Goal: Check status: Check status

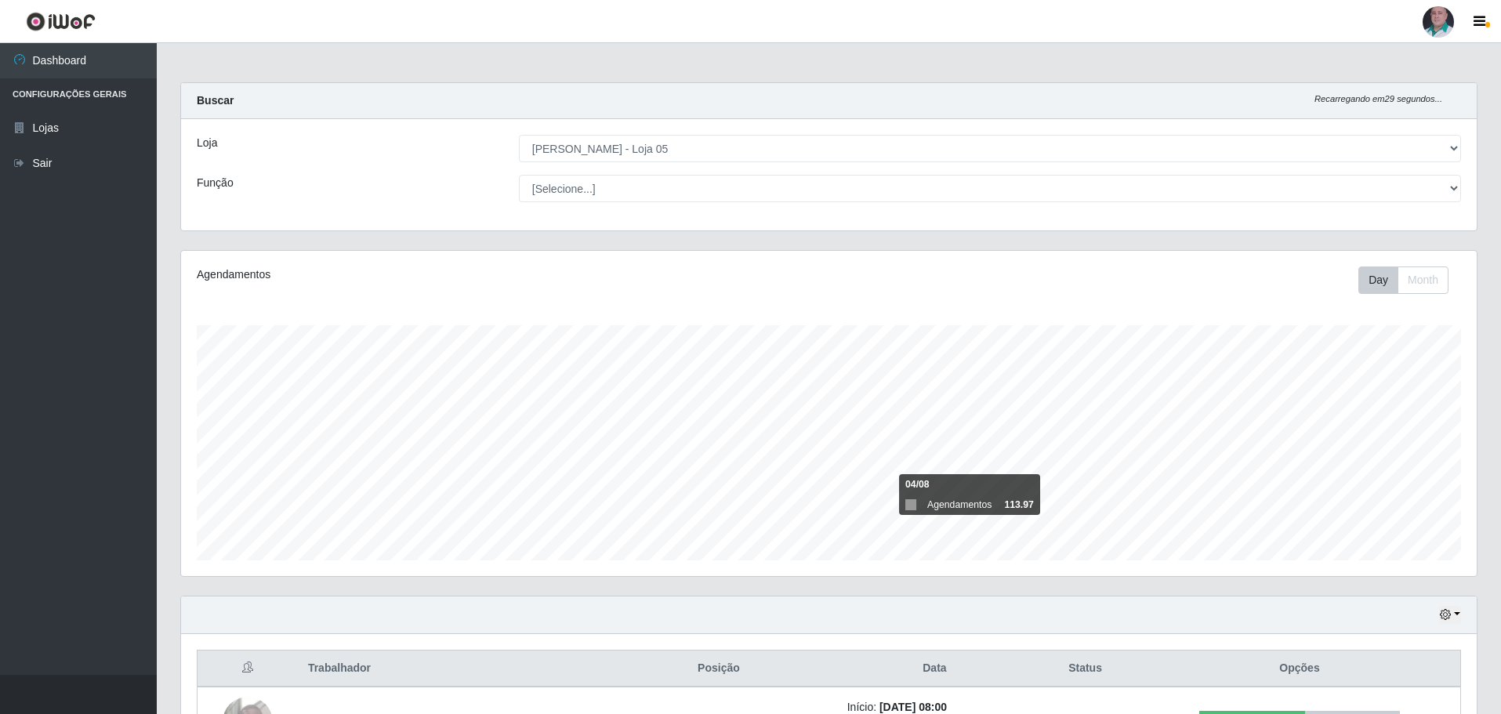
select select "252"
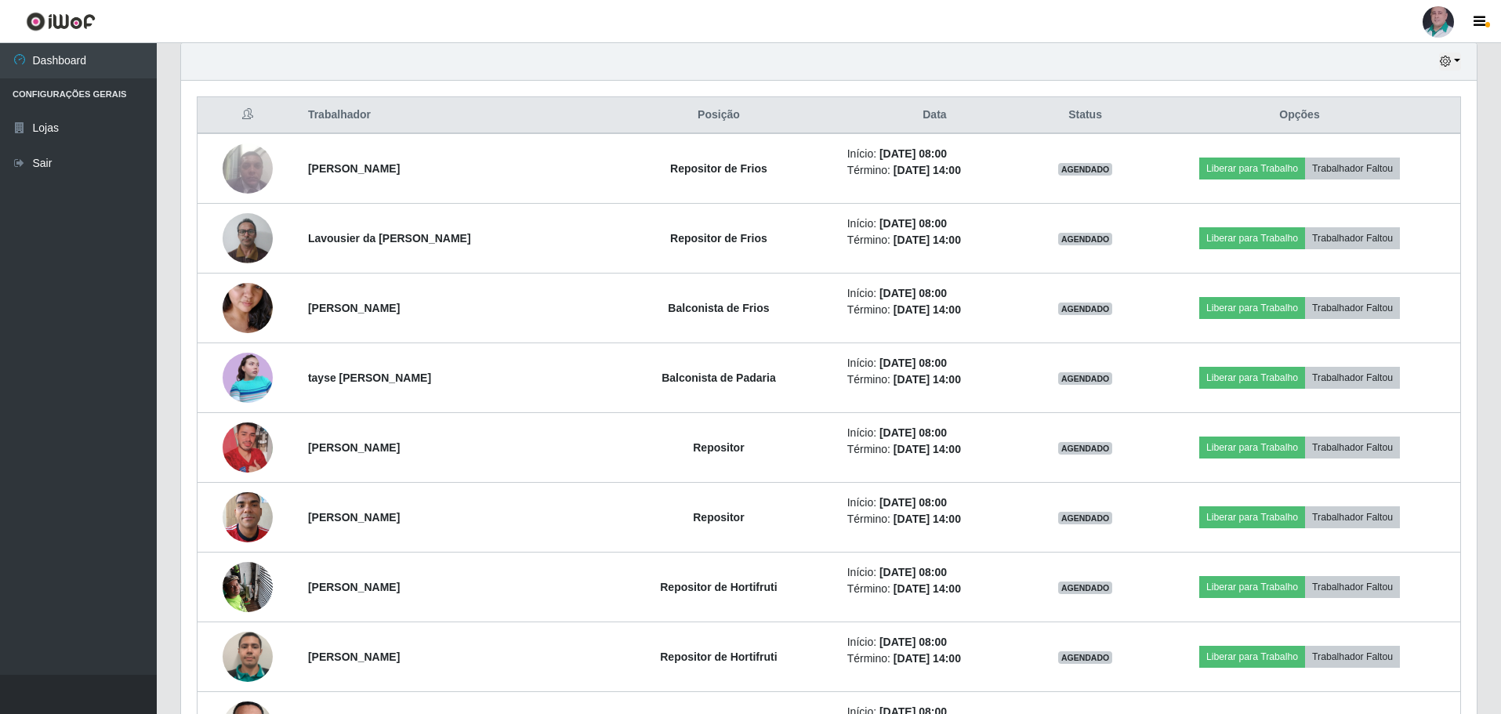
scroll to position [632, 0]
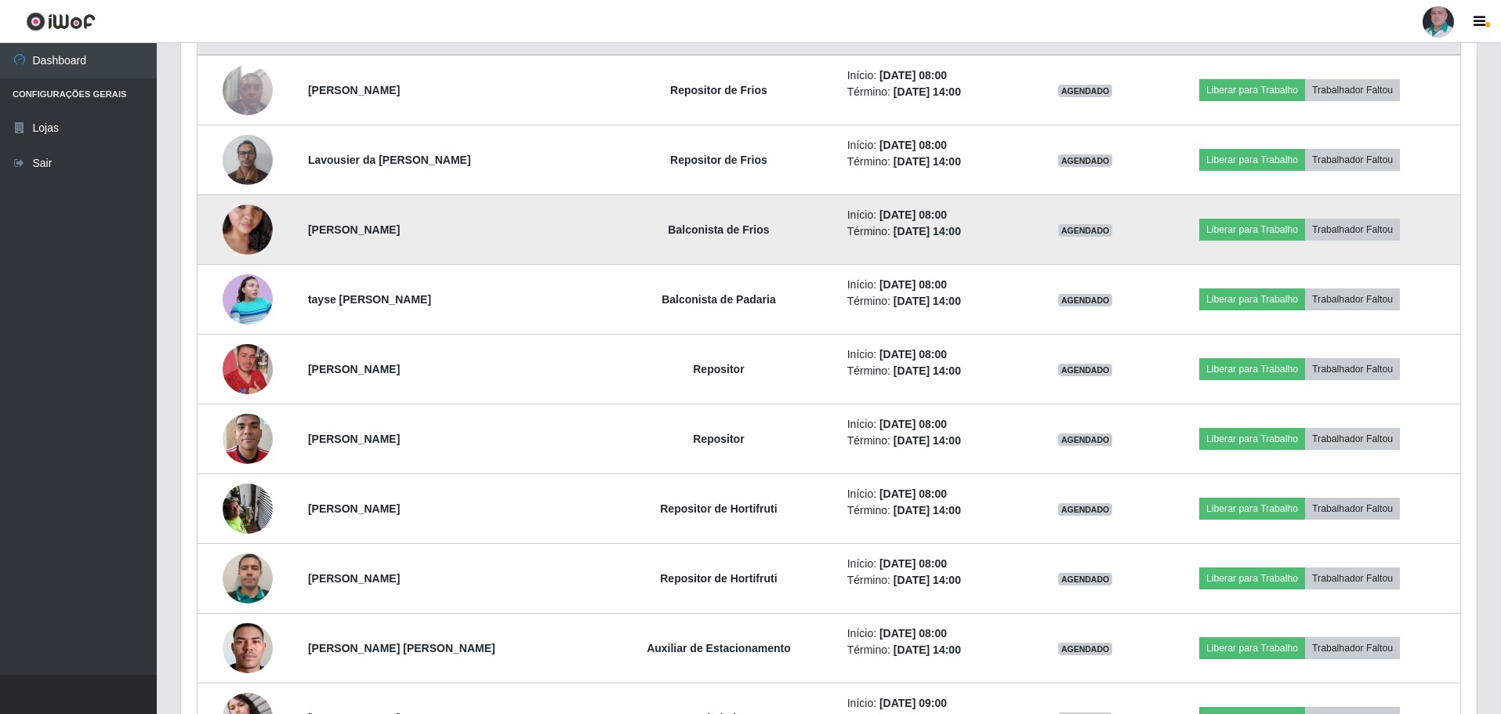
click at [241, 248] on img at bounding box center [248, 229] width 50 height 89
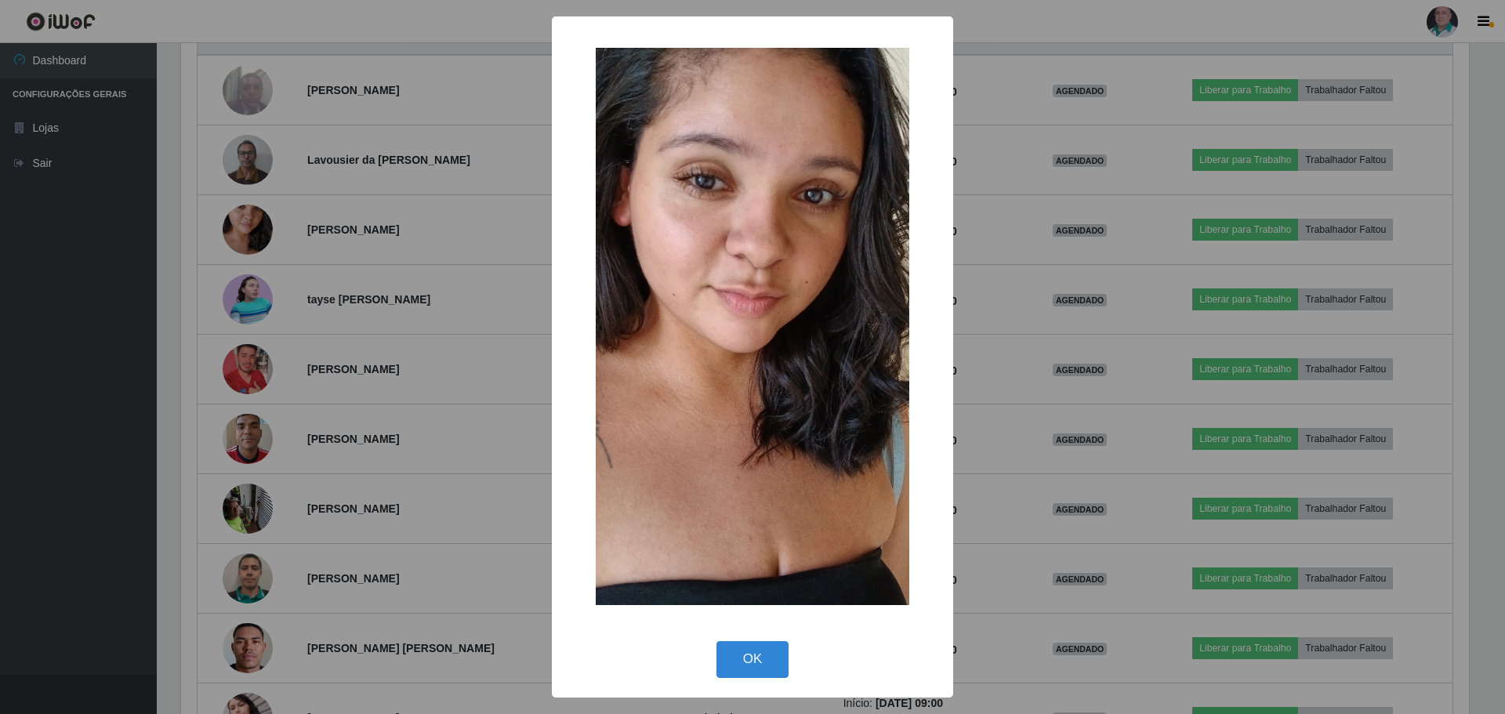
click at [1014, 549] on div "× OK Cancel" at bounding box center [752, 357] width 1505 height 714
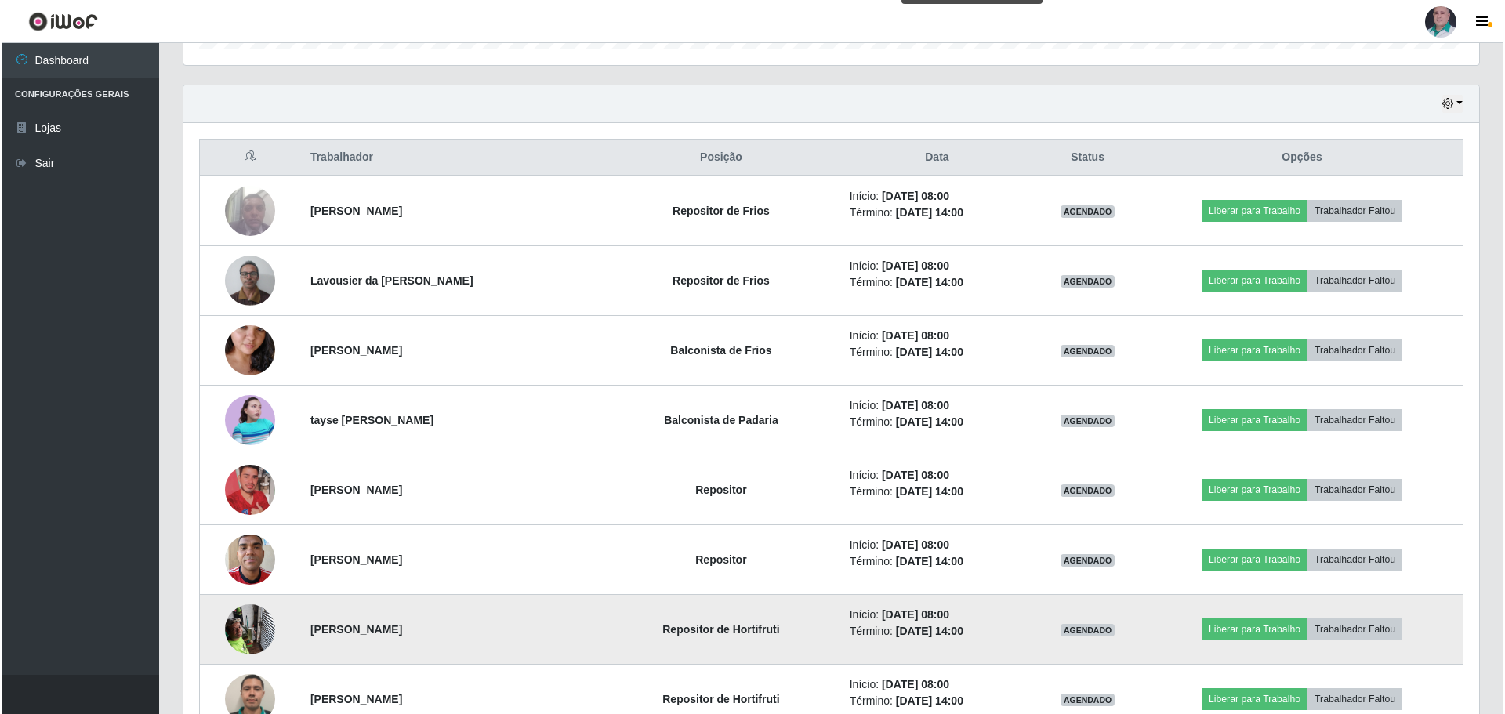
scroll to position [722, 0]
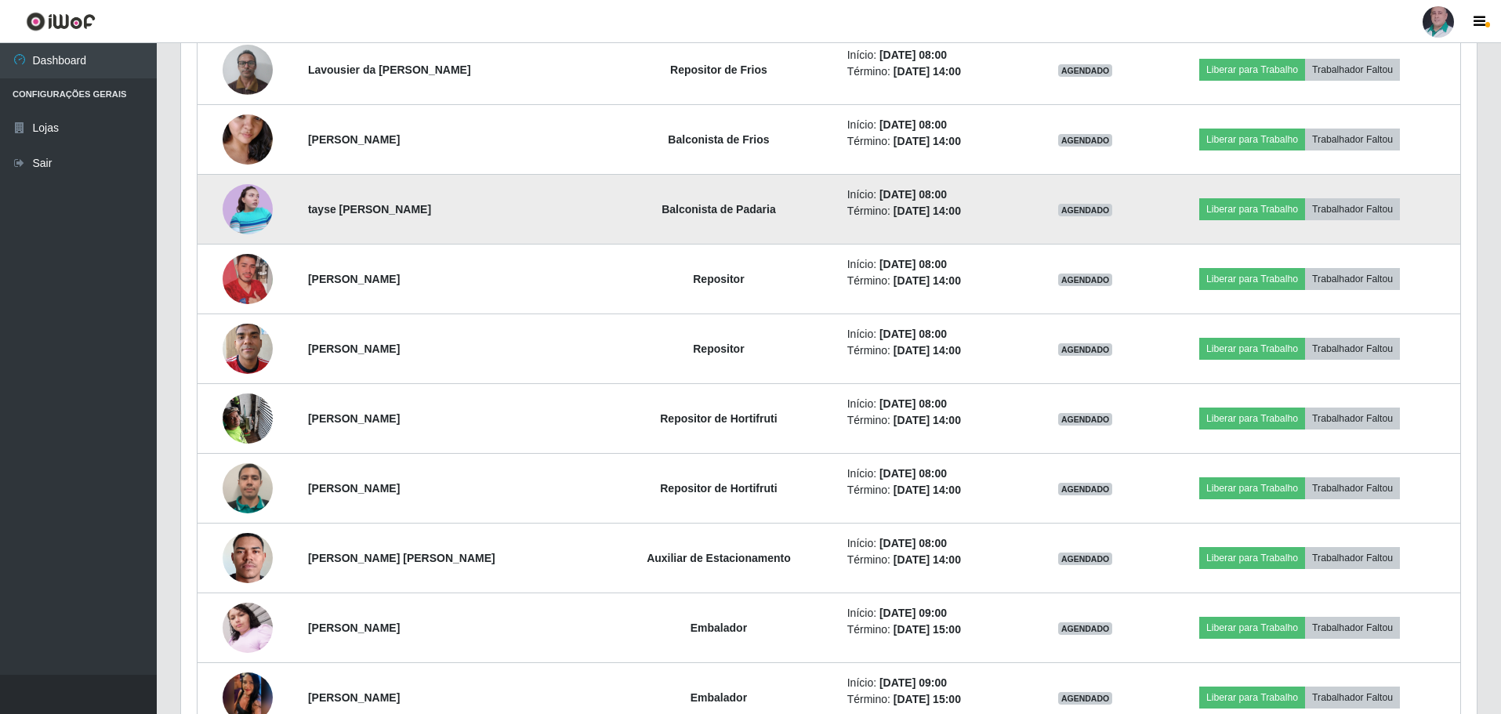
click at [246, 210] on img at bounding box center [248, 209] width 50 height 50
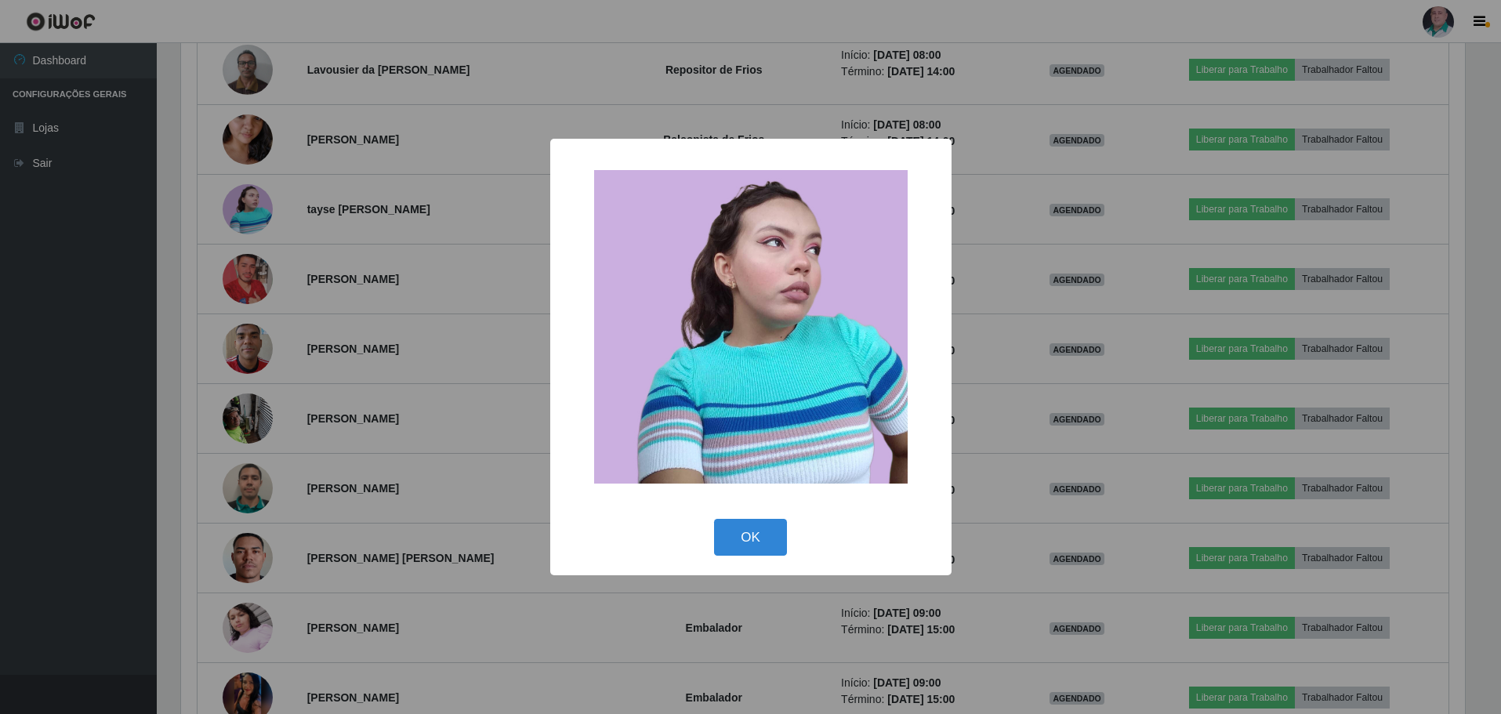
scroll to position [325, 1287]
drag, startPoint x: 762, startPoint y: 526, endPoint x: 699, endPoint y: 543, distance: 65.8
click at [762, 526] on button "OK" at bounding box center [752, 537] width 73 height 37
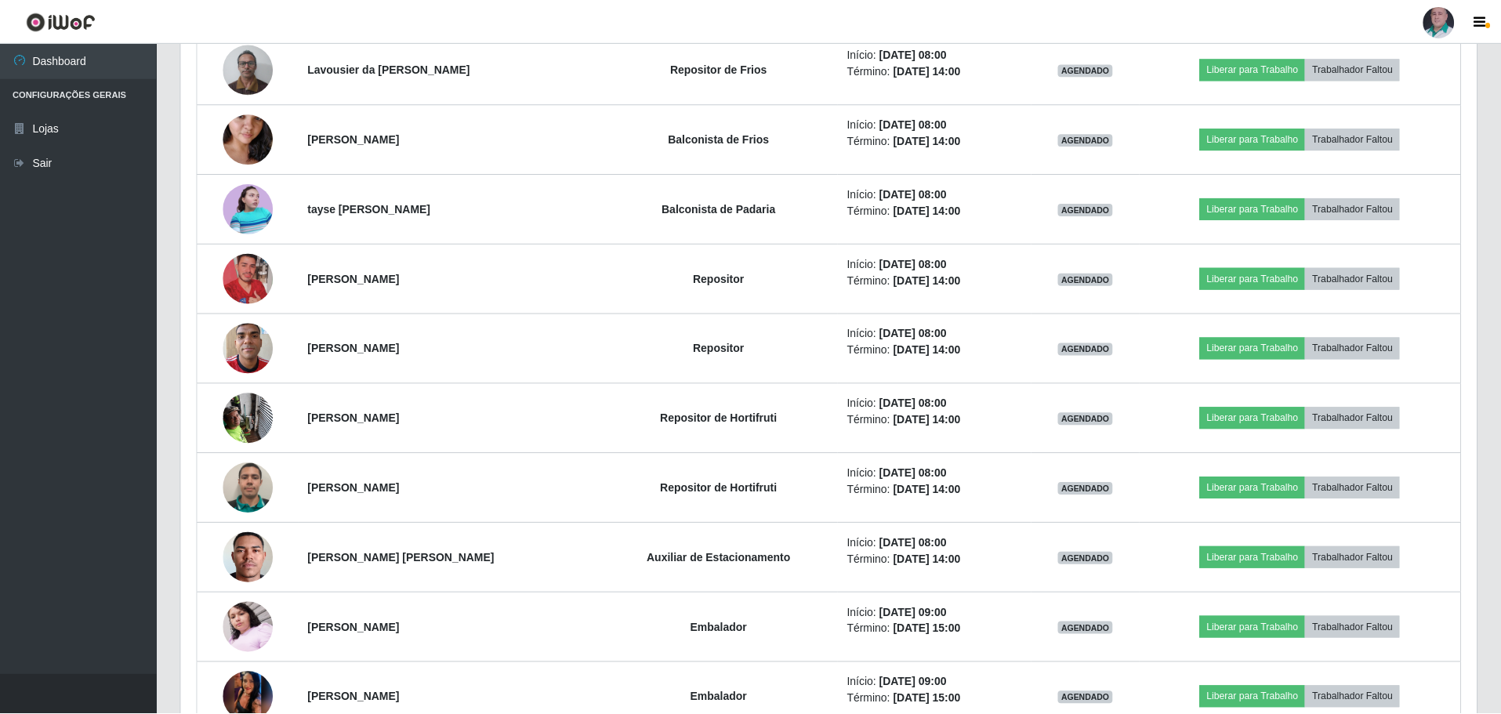
scroll to position [325, 1295]
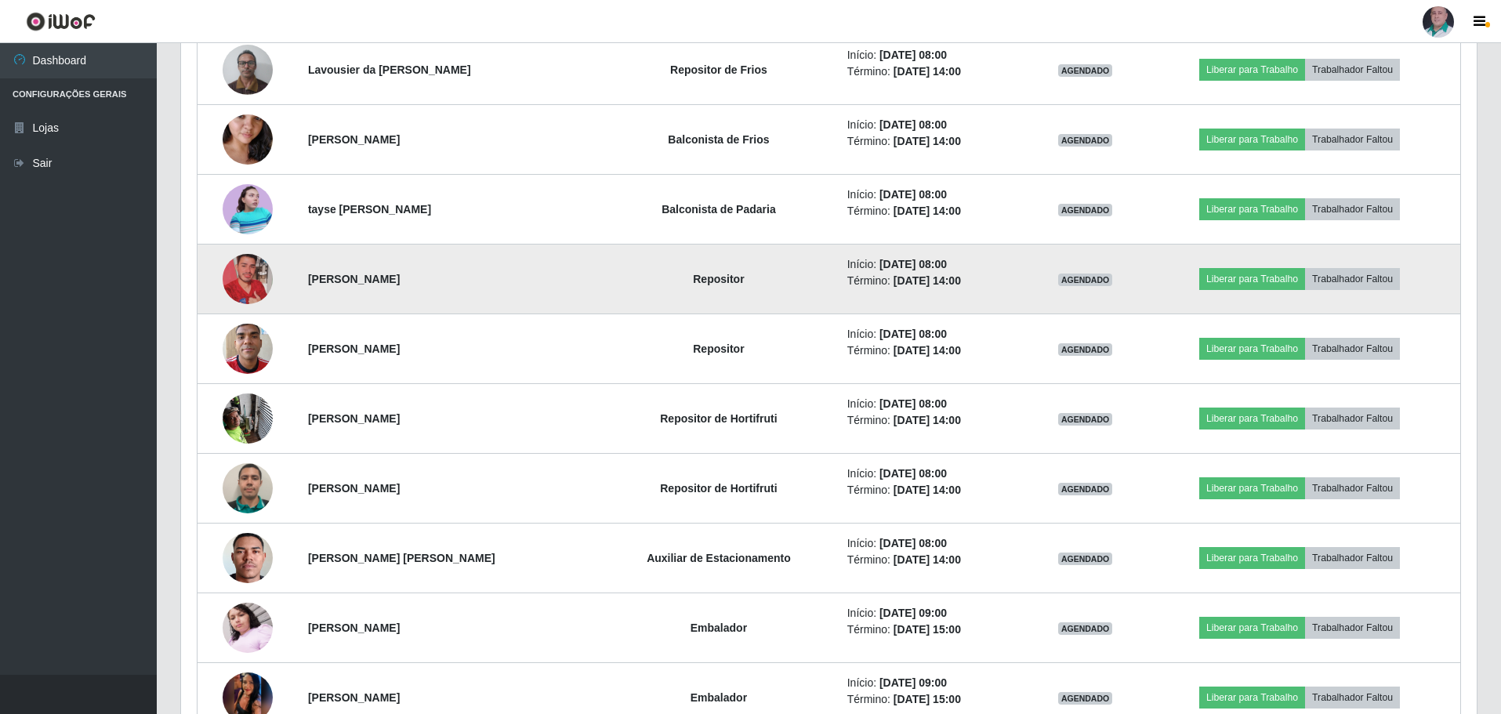
click at [242, 274] on img at bounding box center [248, 278] width 50 height 89
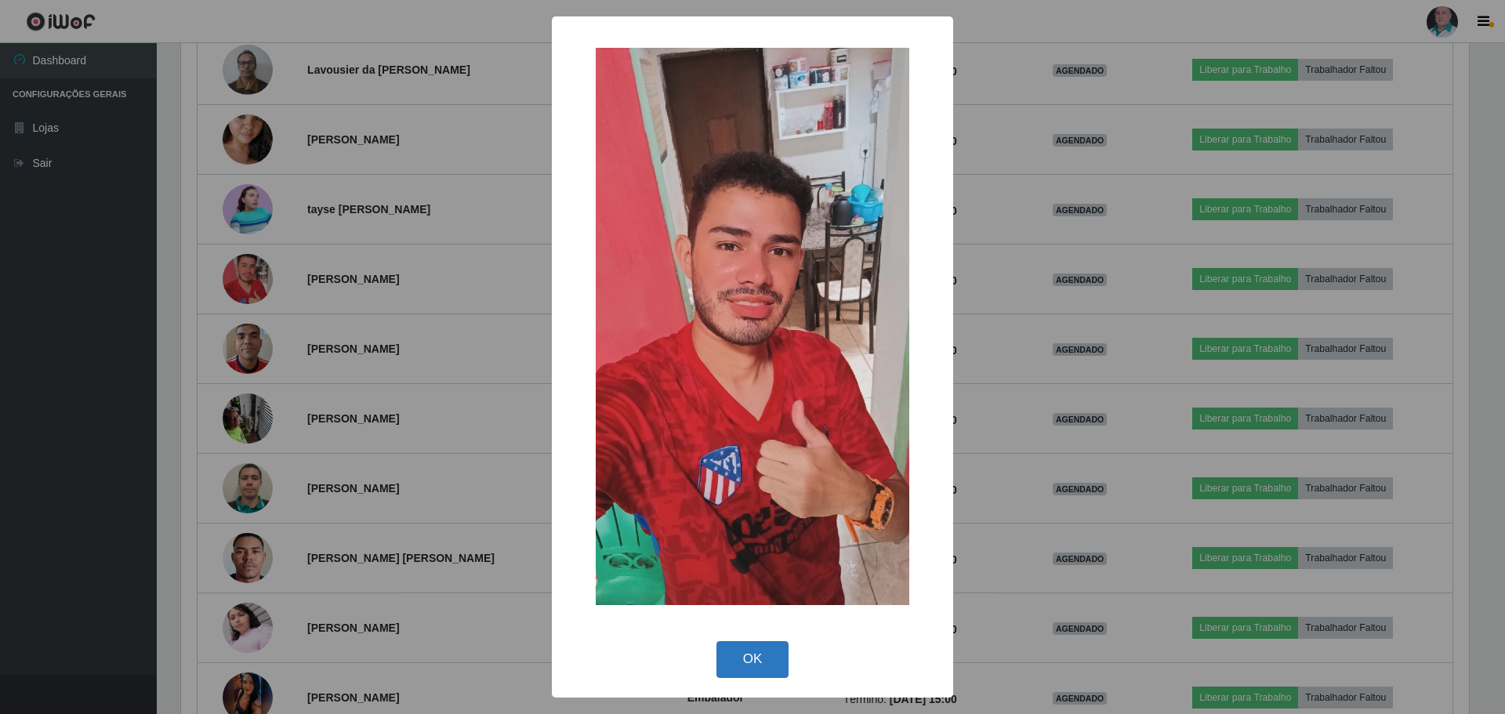
click at [754, 649] on button "OK" at bounding box center [752, 659] width 73 height 37
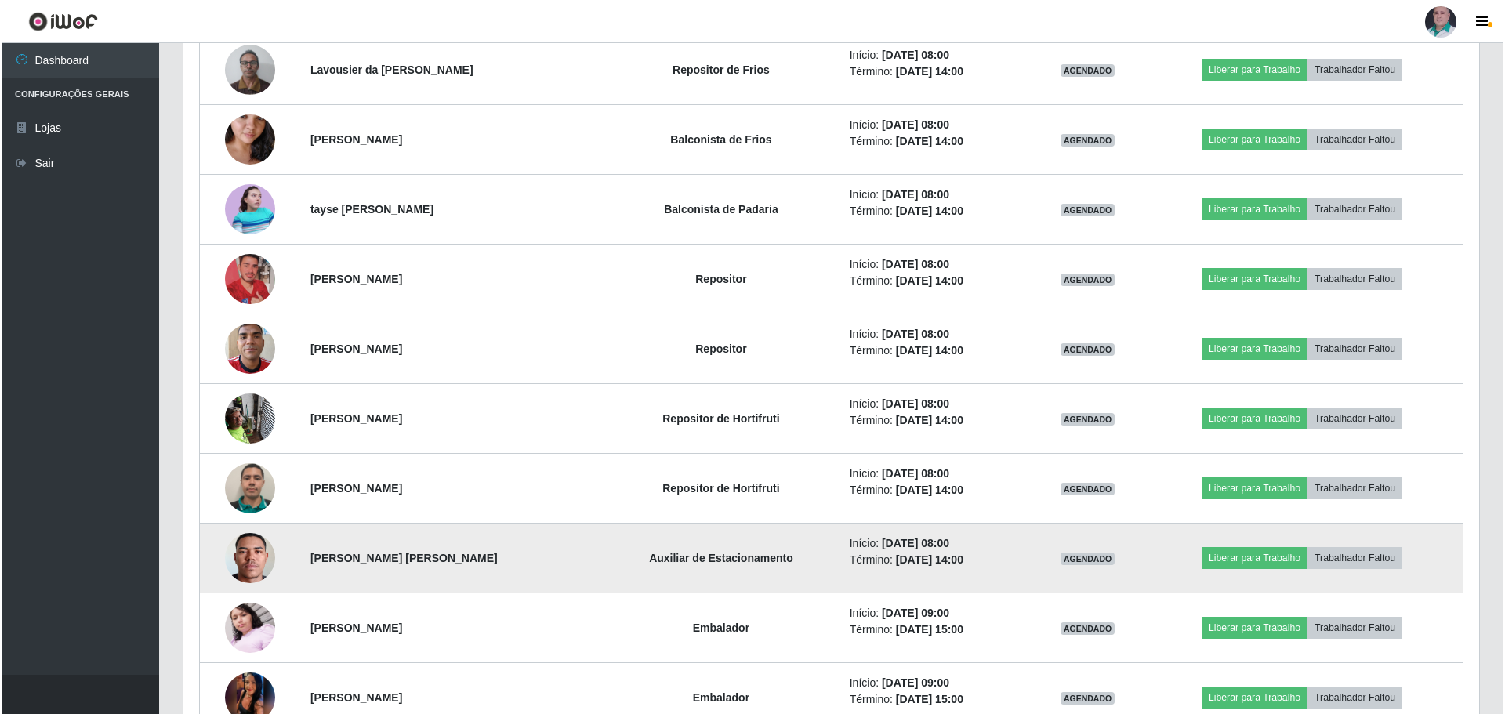
scroll to position [957, 0]
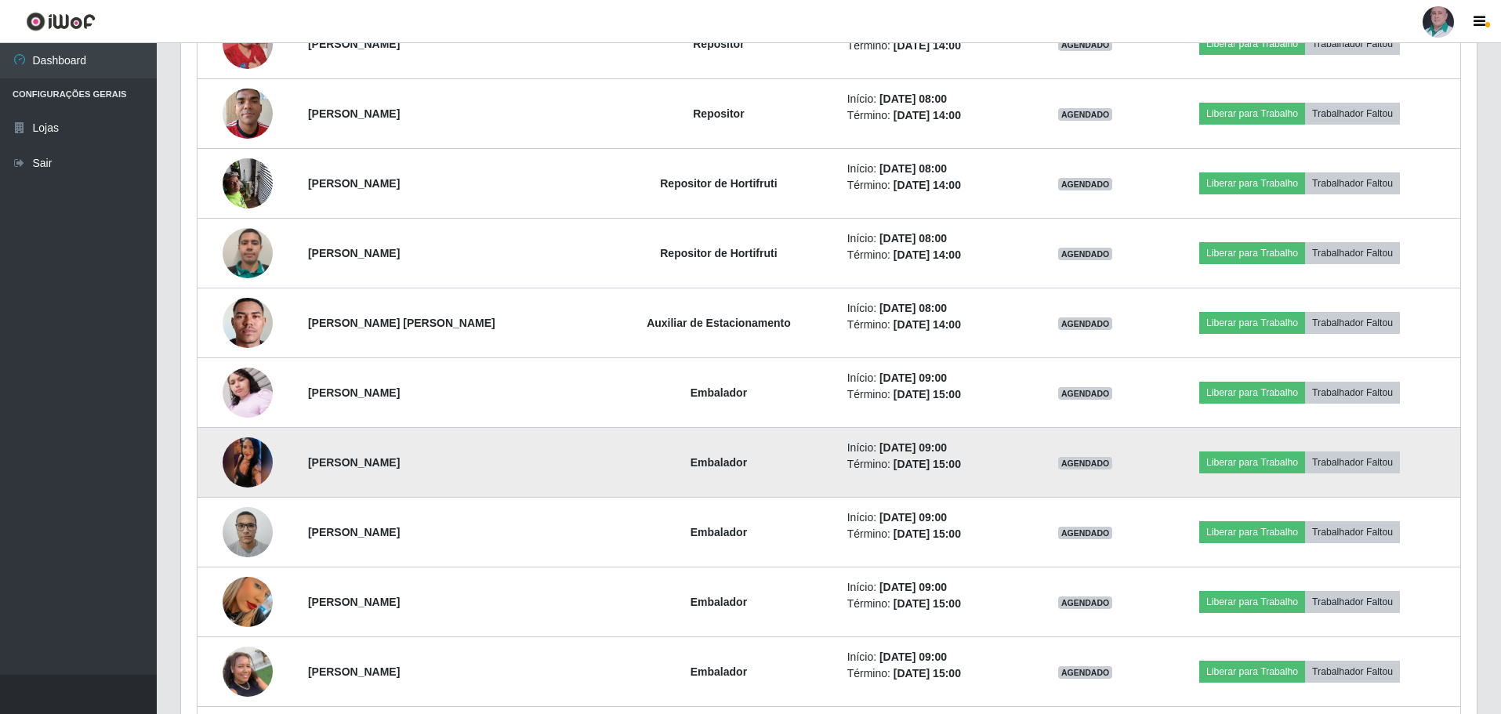
click at [238, 463] on img at bounding box center [248, 462] width 50 height 111
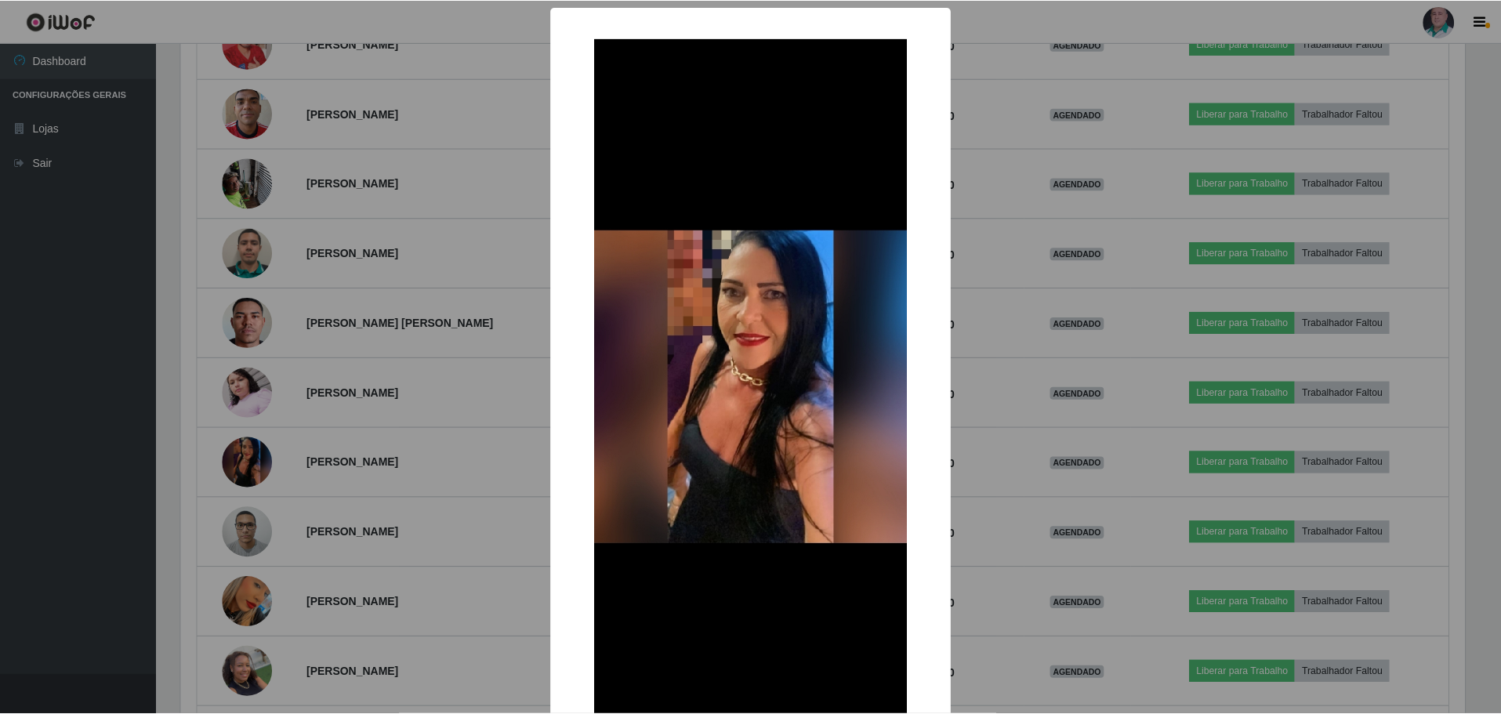
scroll to position [325, 1287]
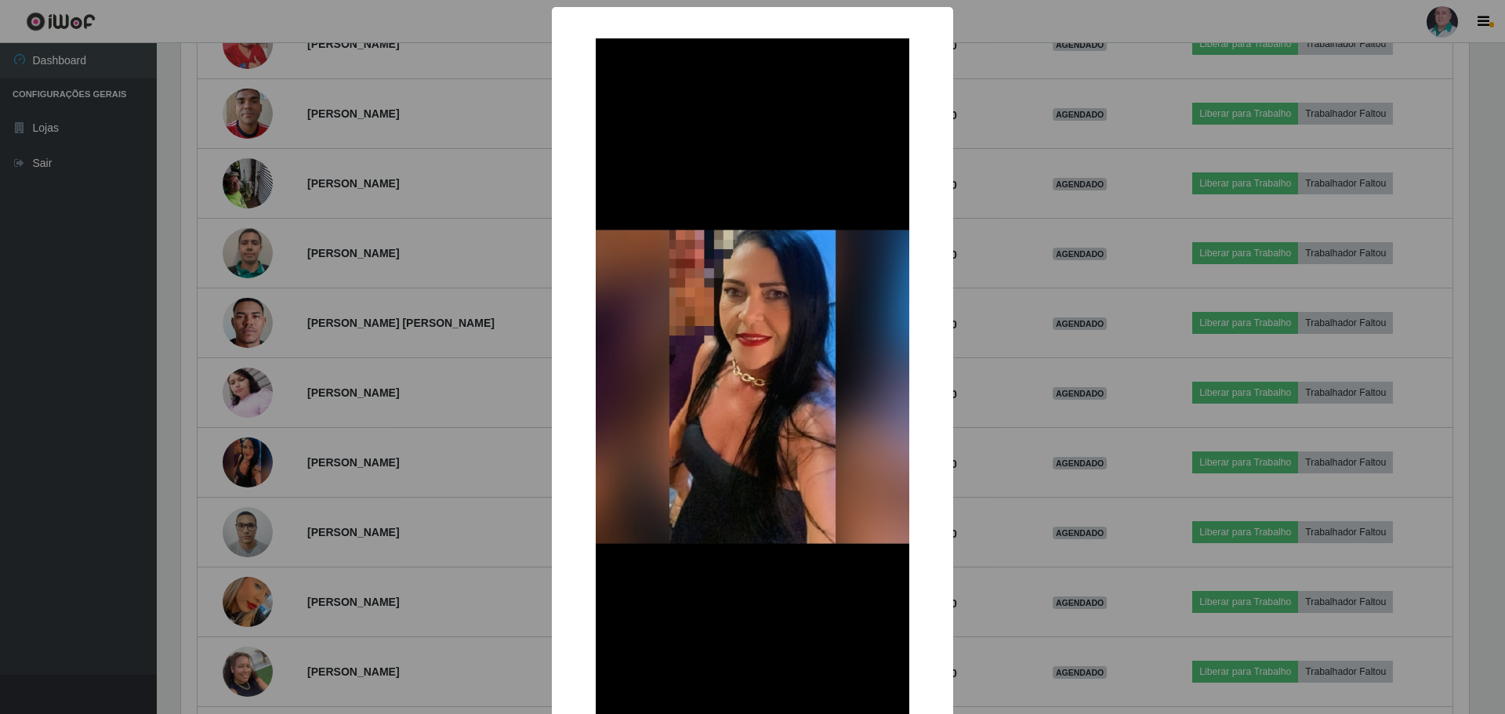
click at [1032, 568] on div "× OK Cancel" at bounding box center [752, 357] width 1505 height 714
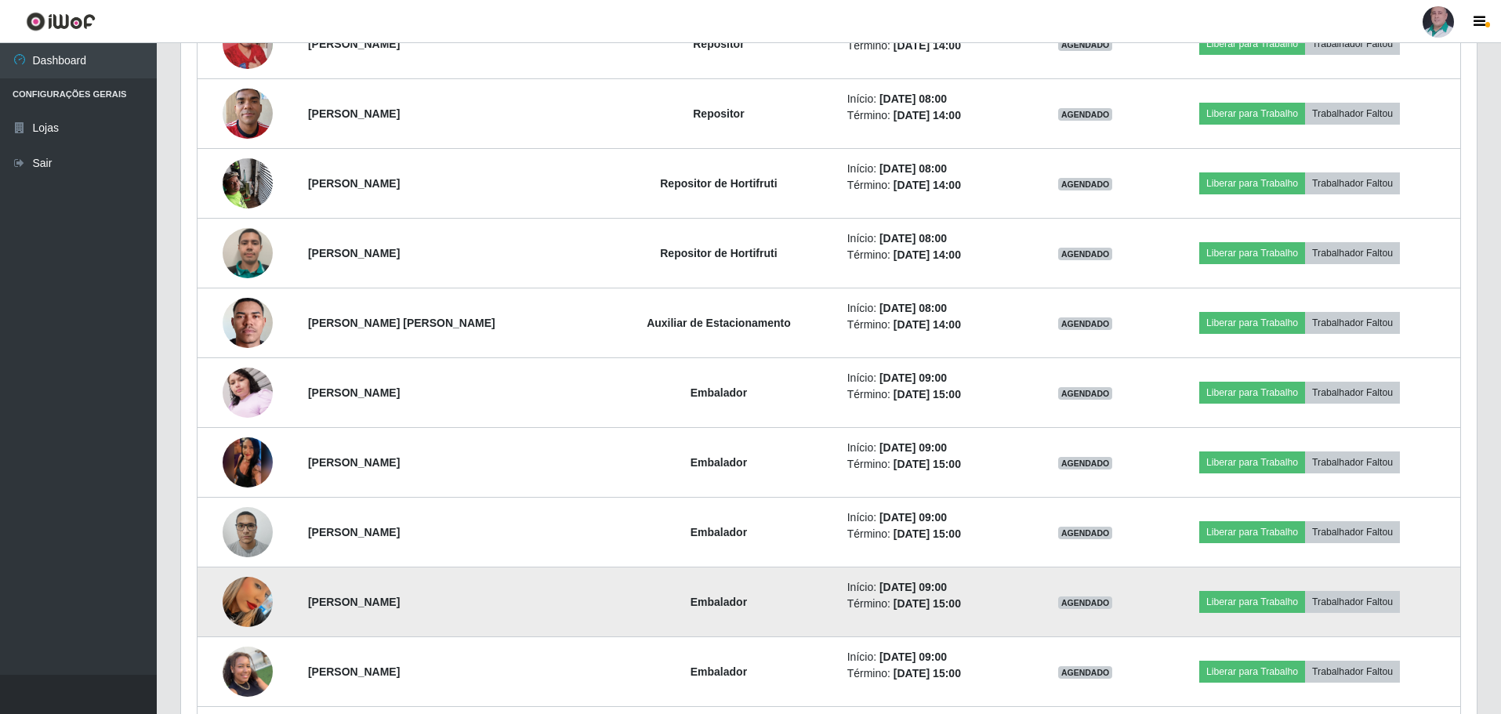
scroll to position [1192, 0]
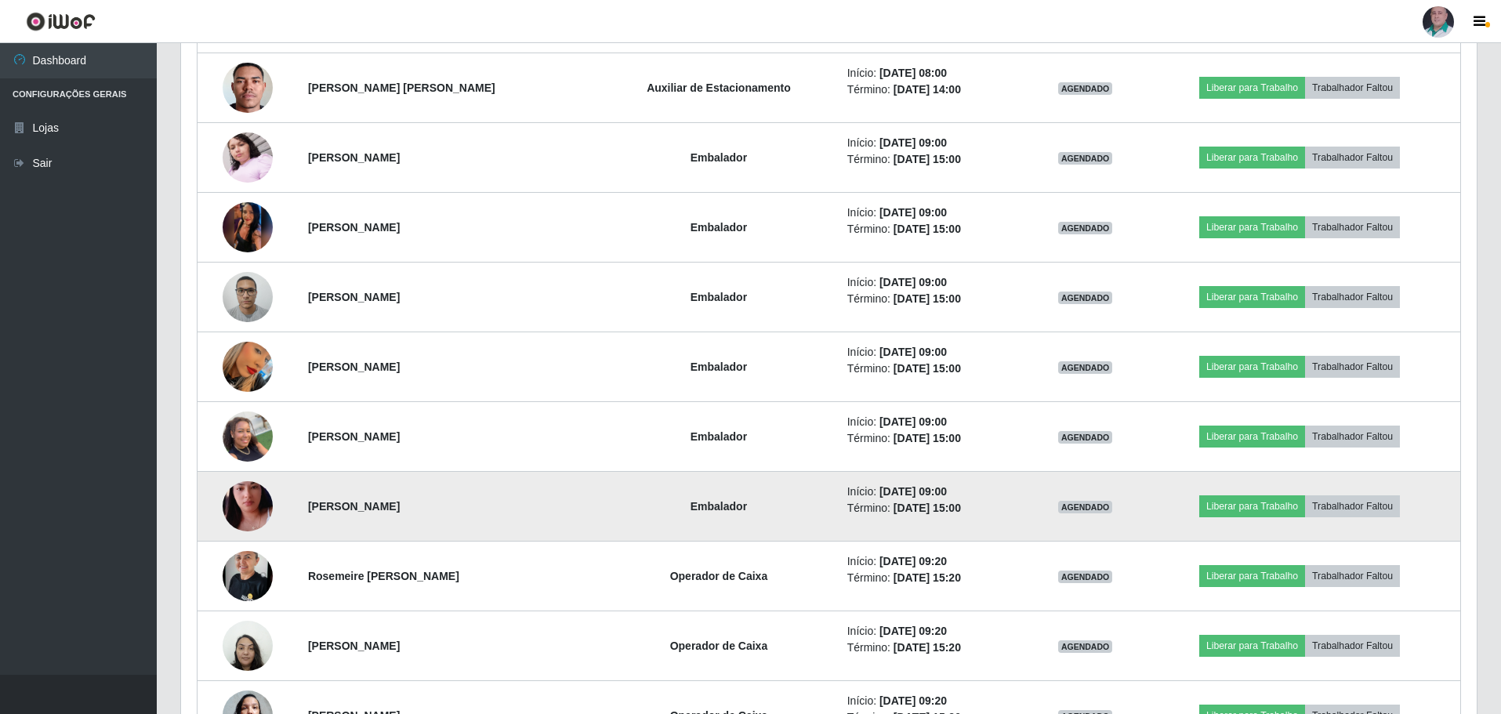
click at [251, 516] on img at bounding box center [248, 506] width 50 height 89
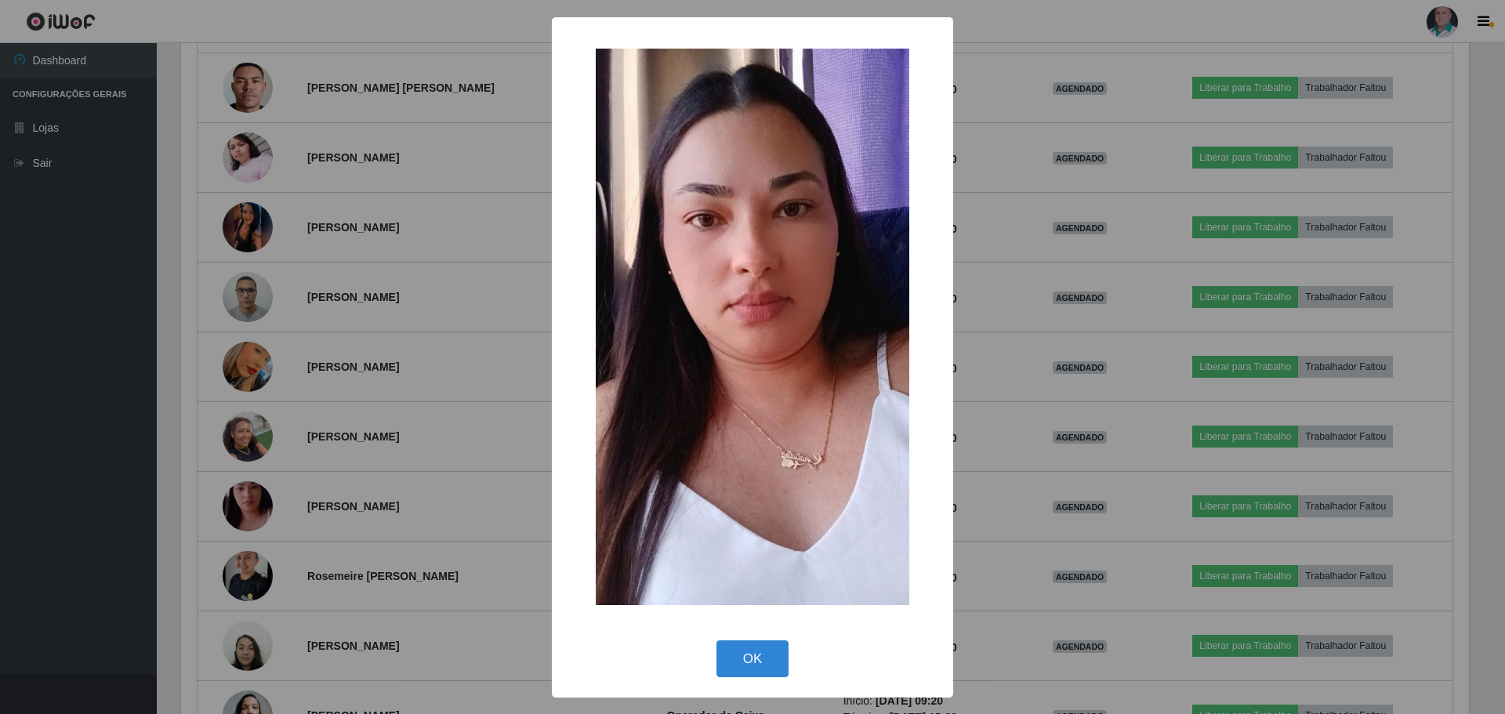
click at [1121, 538] on div "× OK Cancel" at bounding box center [752, 357] width 1505 height 714
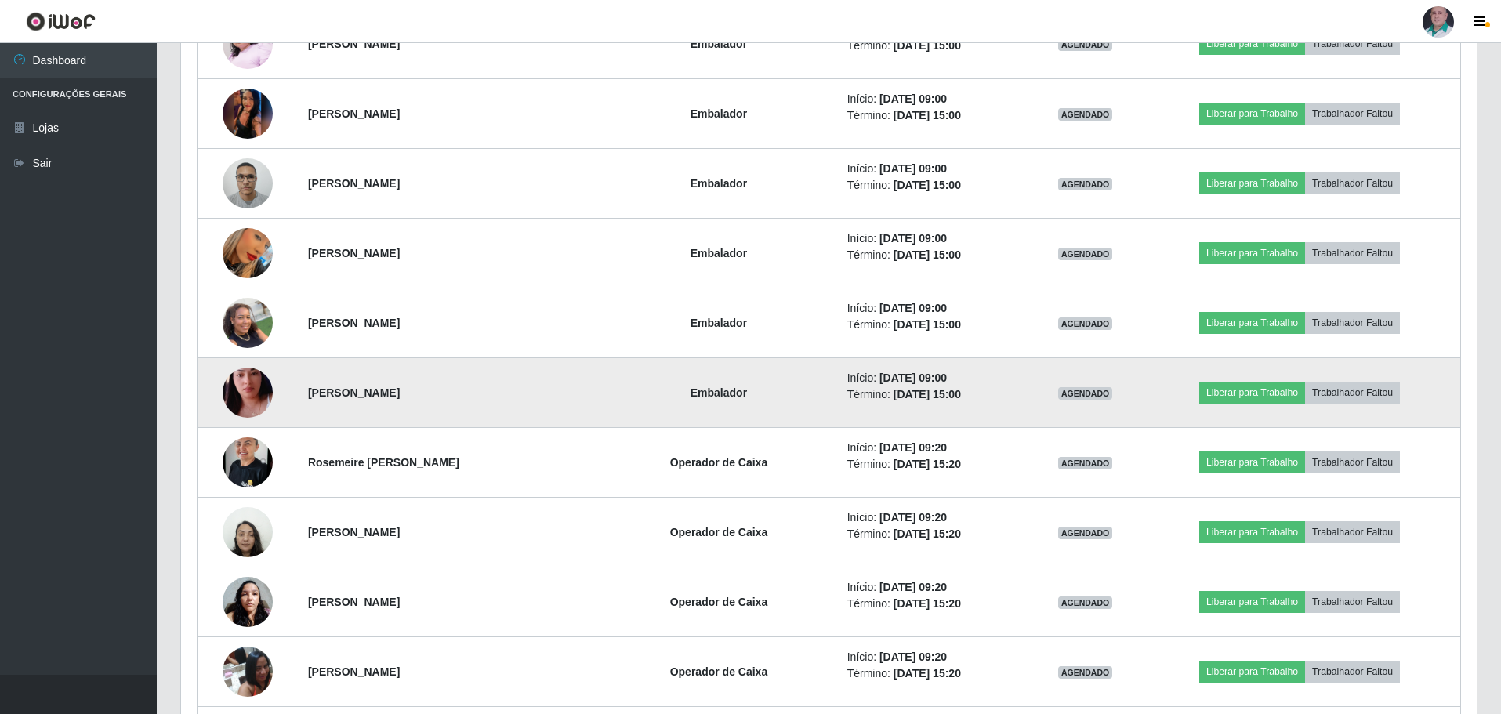
scroll to position [0, 0]
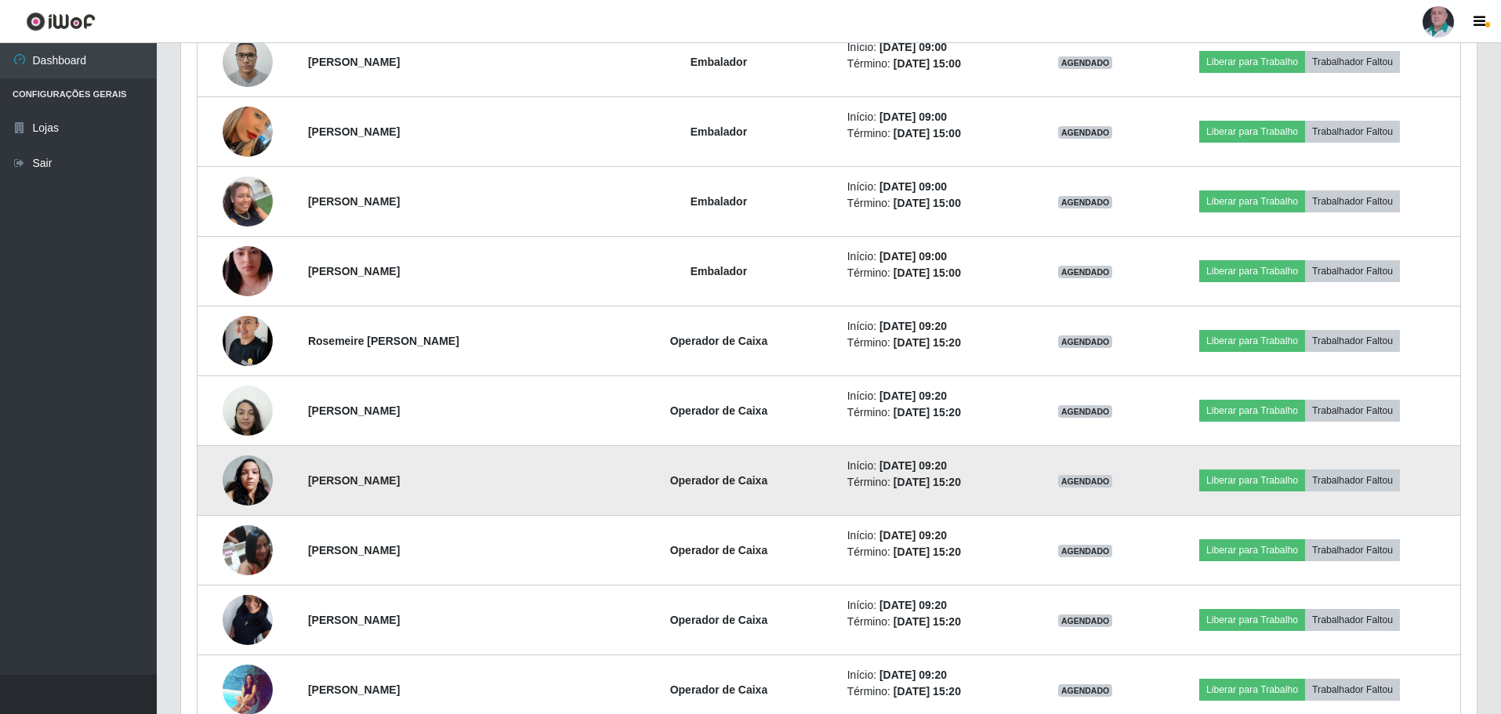
click at [237, 480] on img at bounding box center [248, 480] width 50 height 67
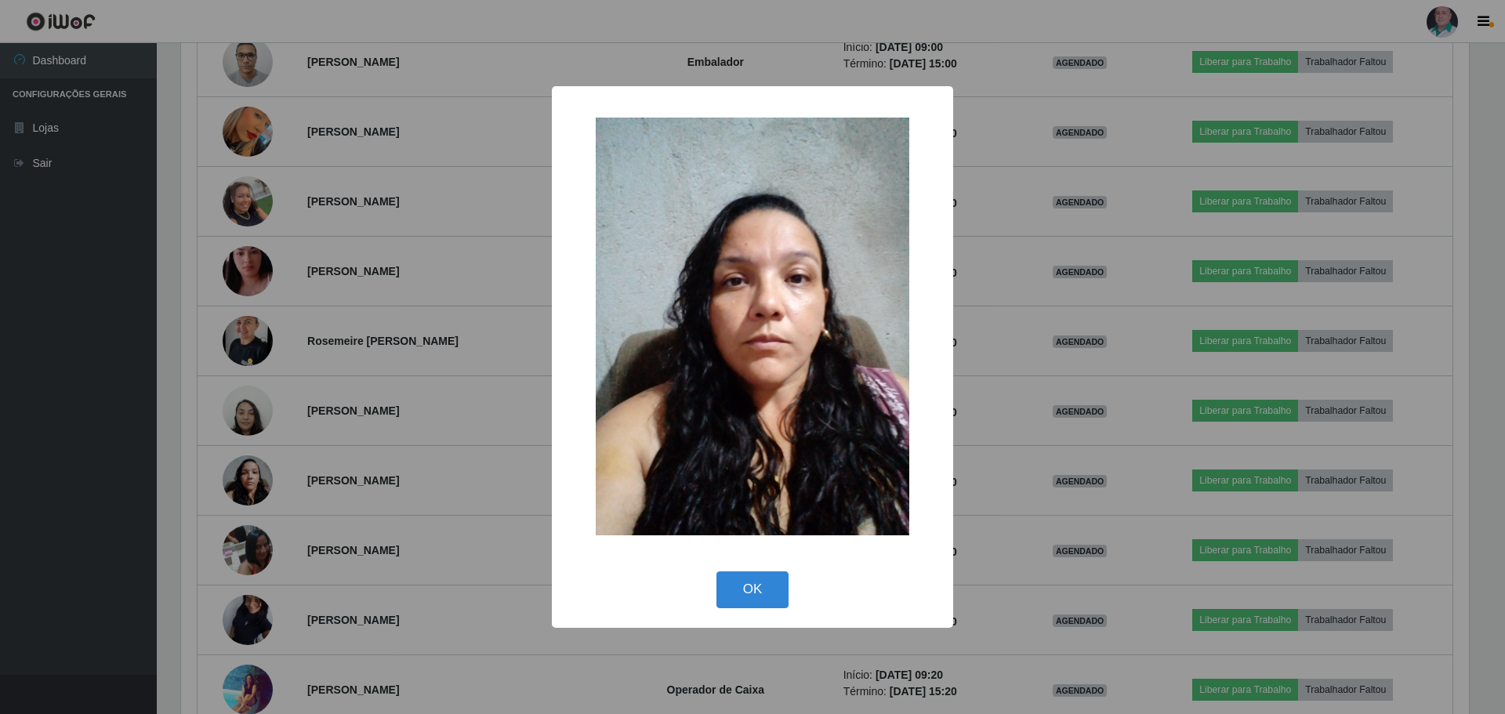
click at [1012, 545] on div "× OK Cancel" at bounding box center [752, 357] width 1505 height 714
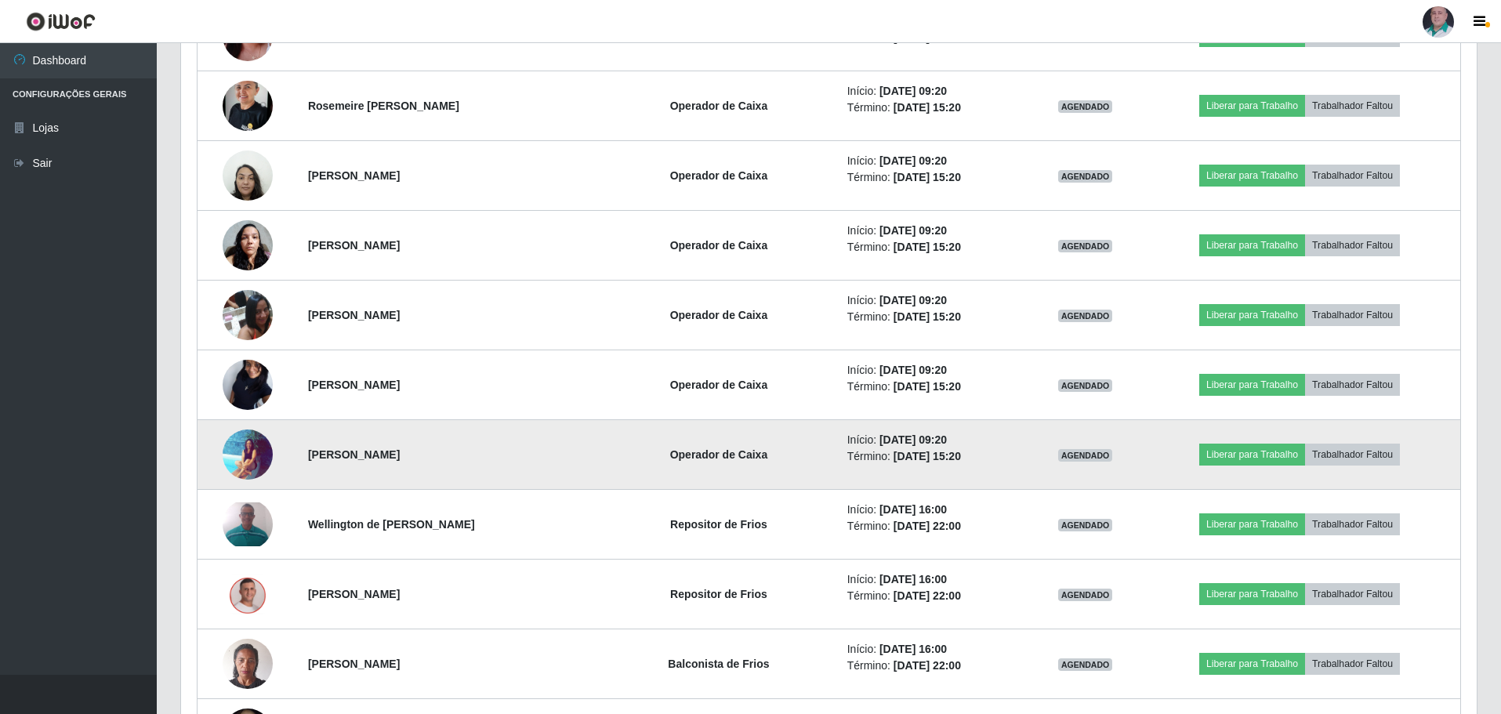
click at [255, 467] on img at bounding box center [248, 454] width 50 height 51
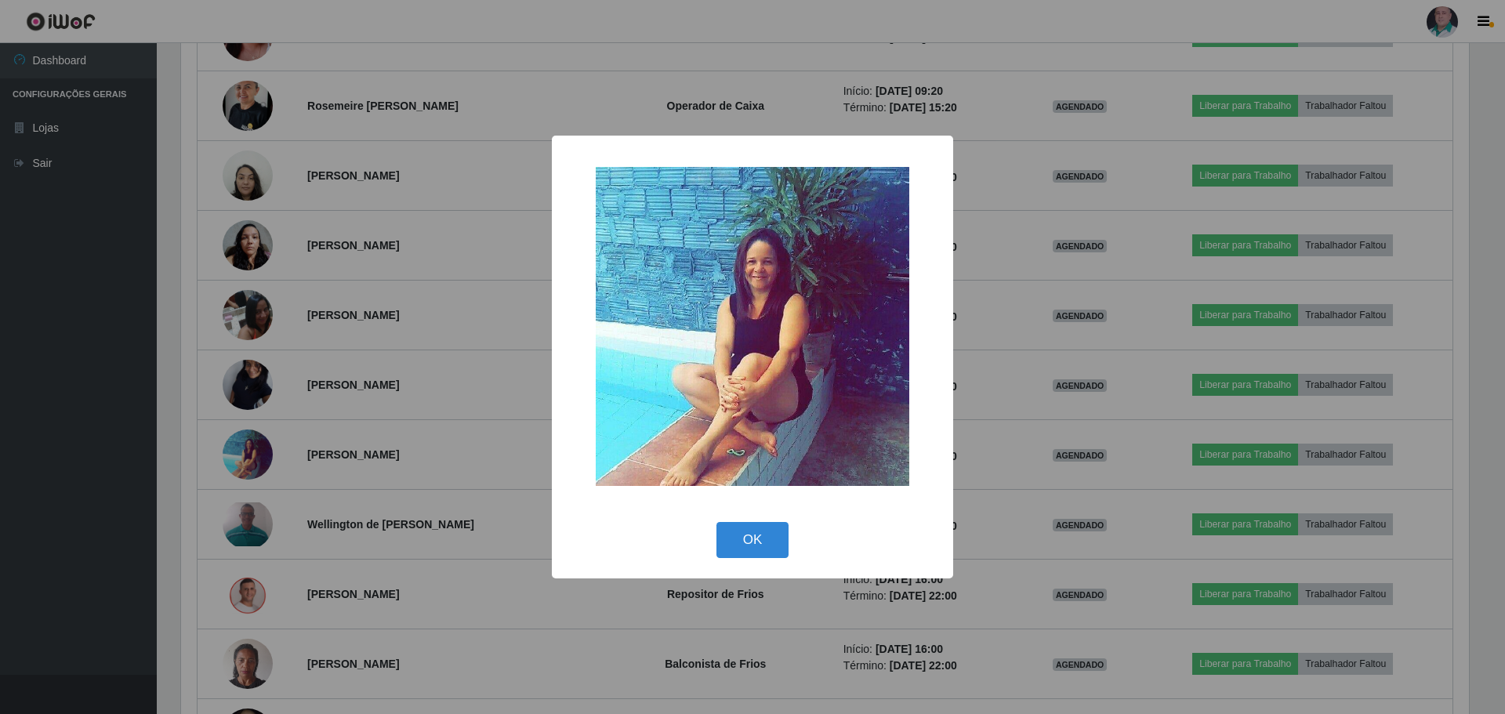
click at [1006, 538] on div "× OK Cancel" at bounding box center [752, 357] width 1505 height 714
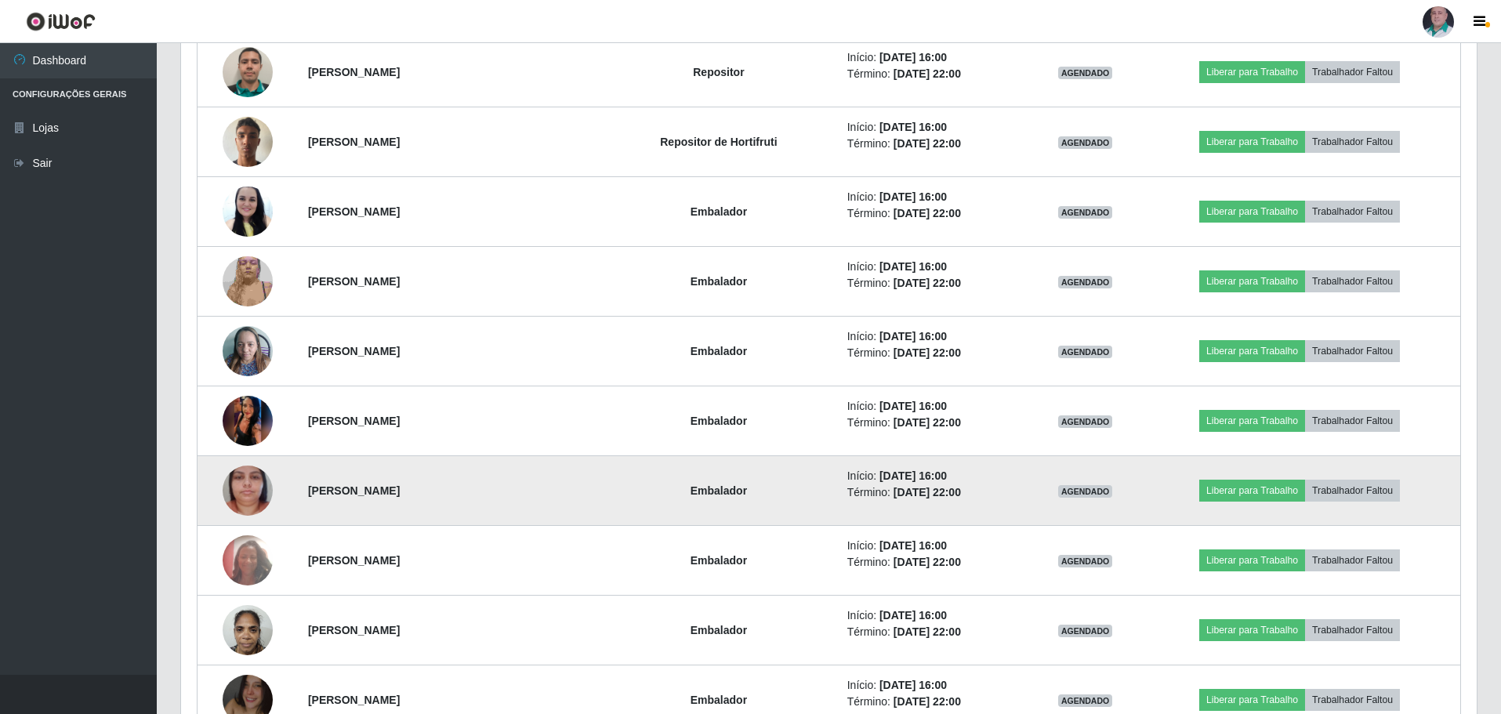
click at [239, 495] on img at bounding box center [248, 490] width 50 height 89
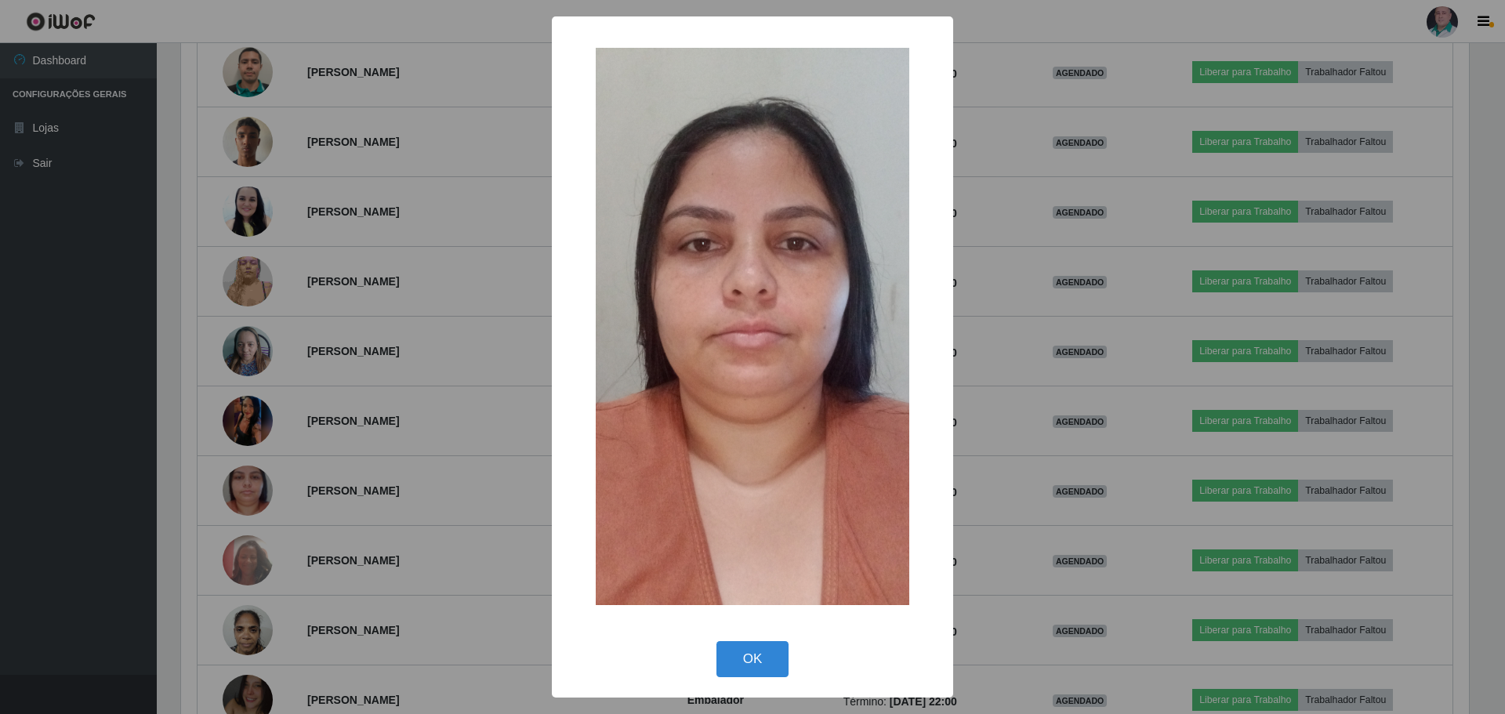
click at [1135, 510] on div "× OK Cancel" at bounding box center [752, 357] width 1505 height 714
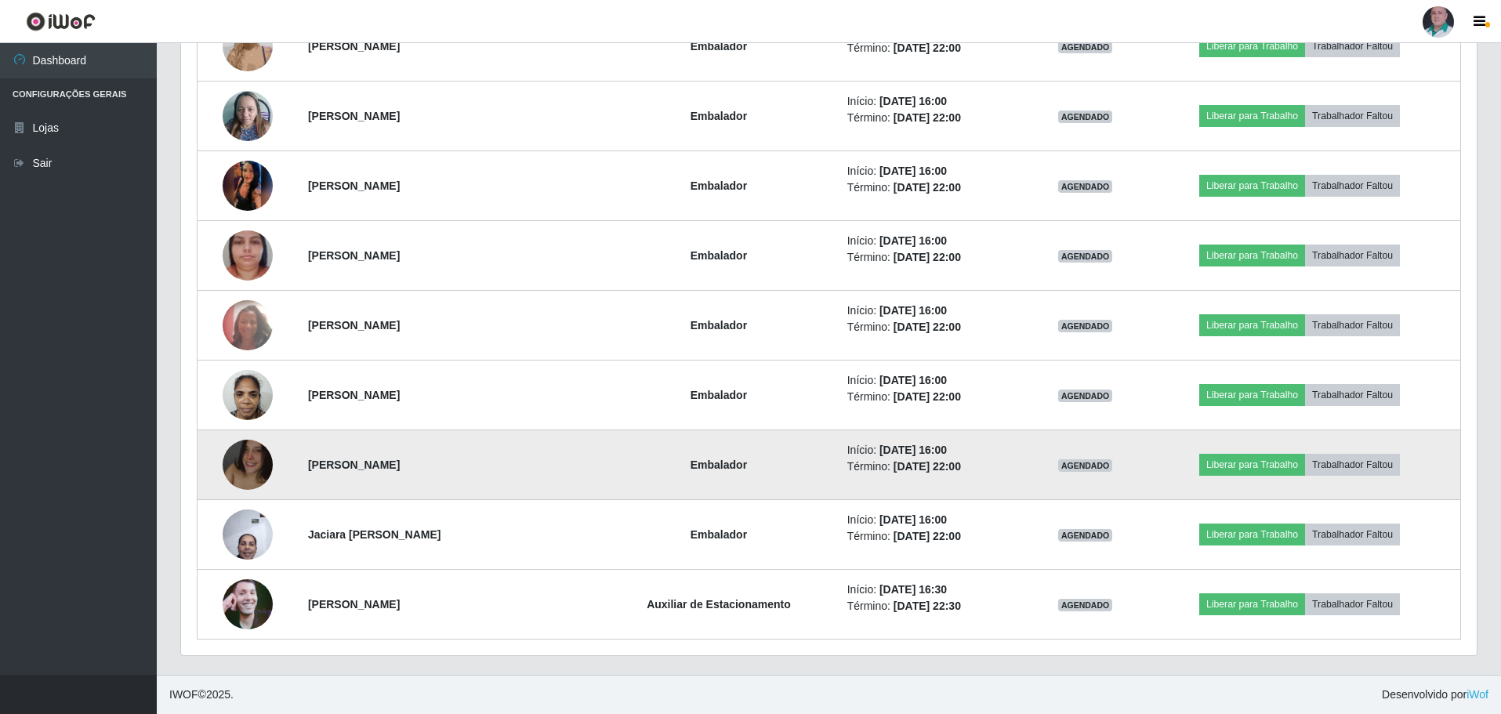
click at [250, 468] on img at bounding box center [248, 464] width 50 height 89
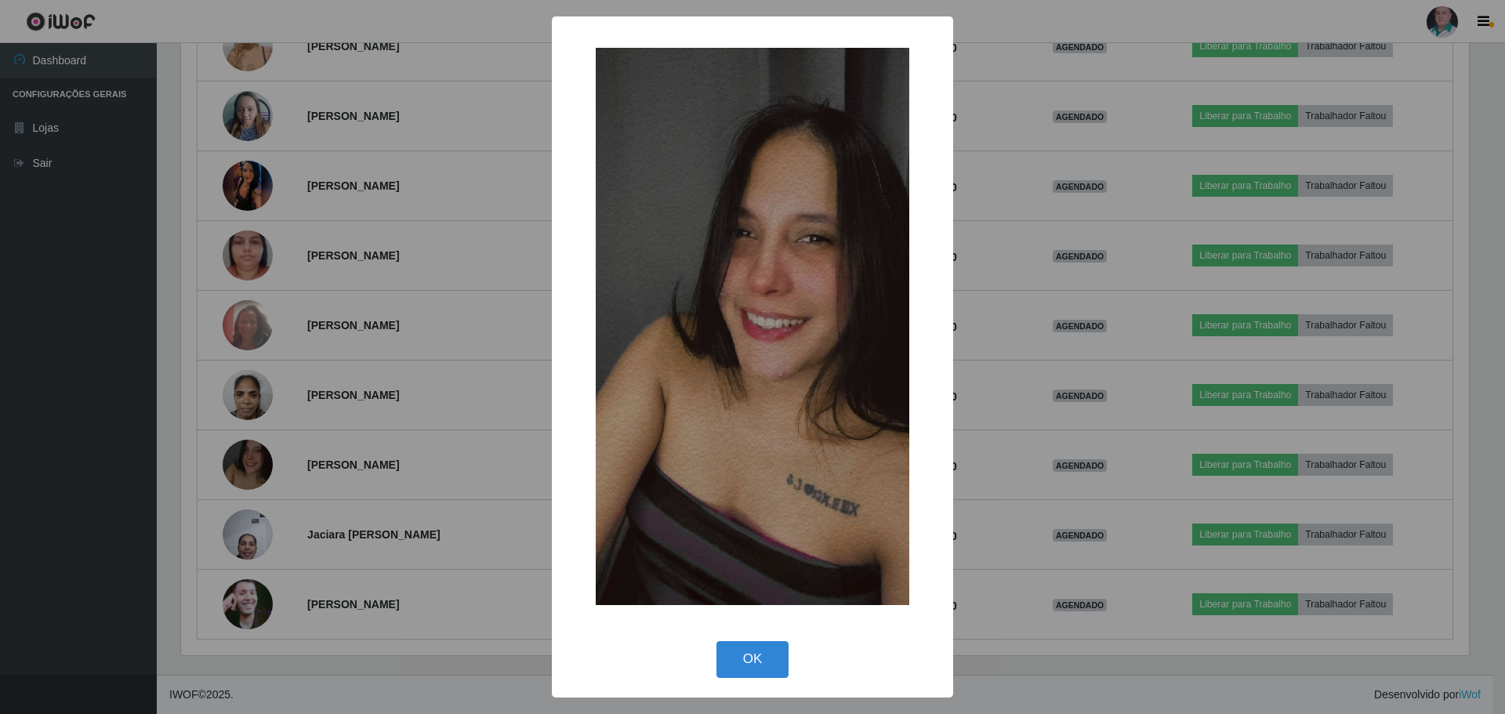
click at [1051, 547] on div "× OK Cancel" at bounding box center [752, 357] width 1505 height 714
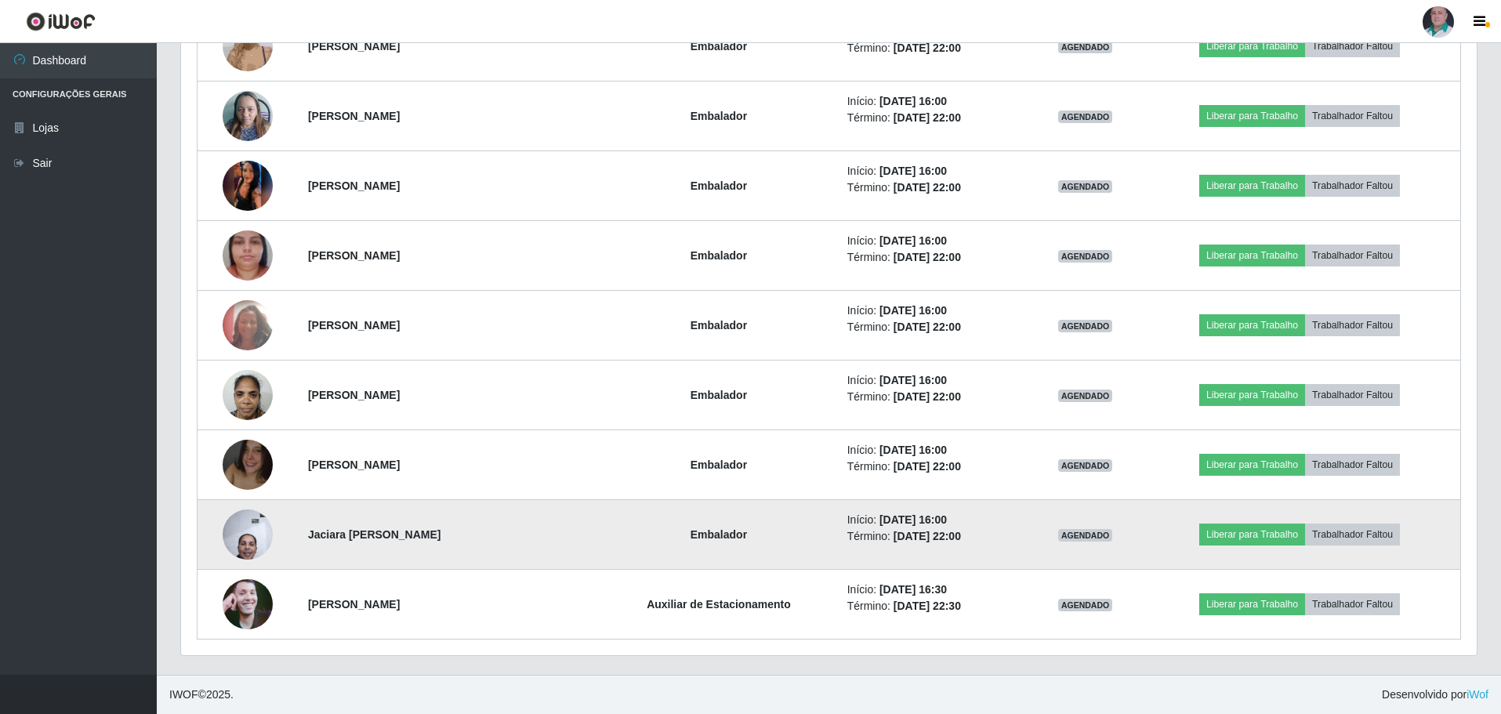
click at [252, 543] on img at bounding box center [248, 534] width 50 height 67
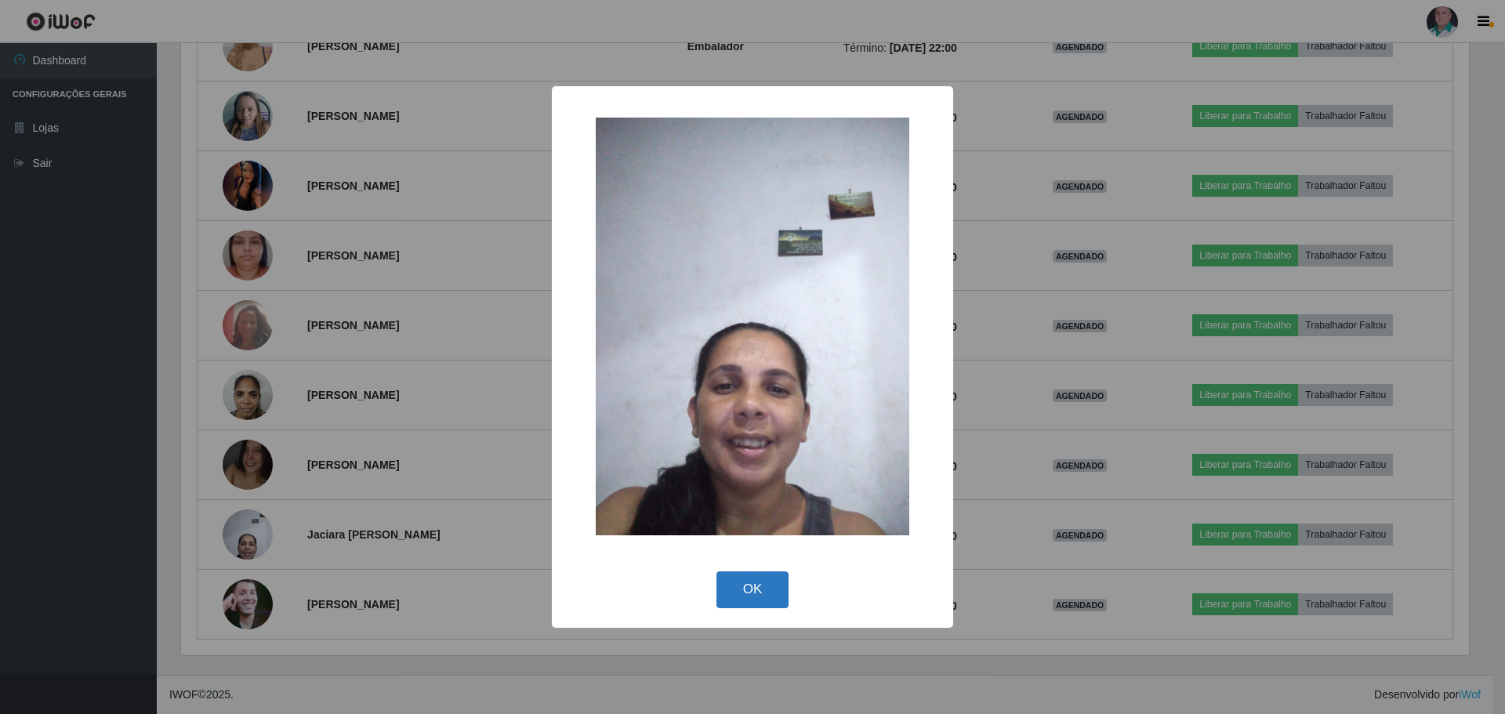
click at [748, 587] on button "OK" at bounding box center [752, 589] width 73 height 37
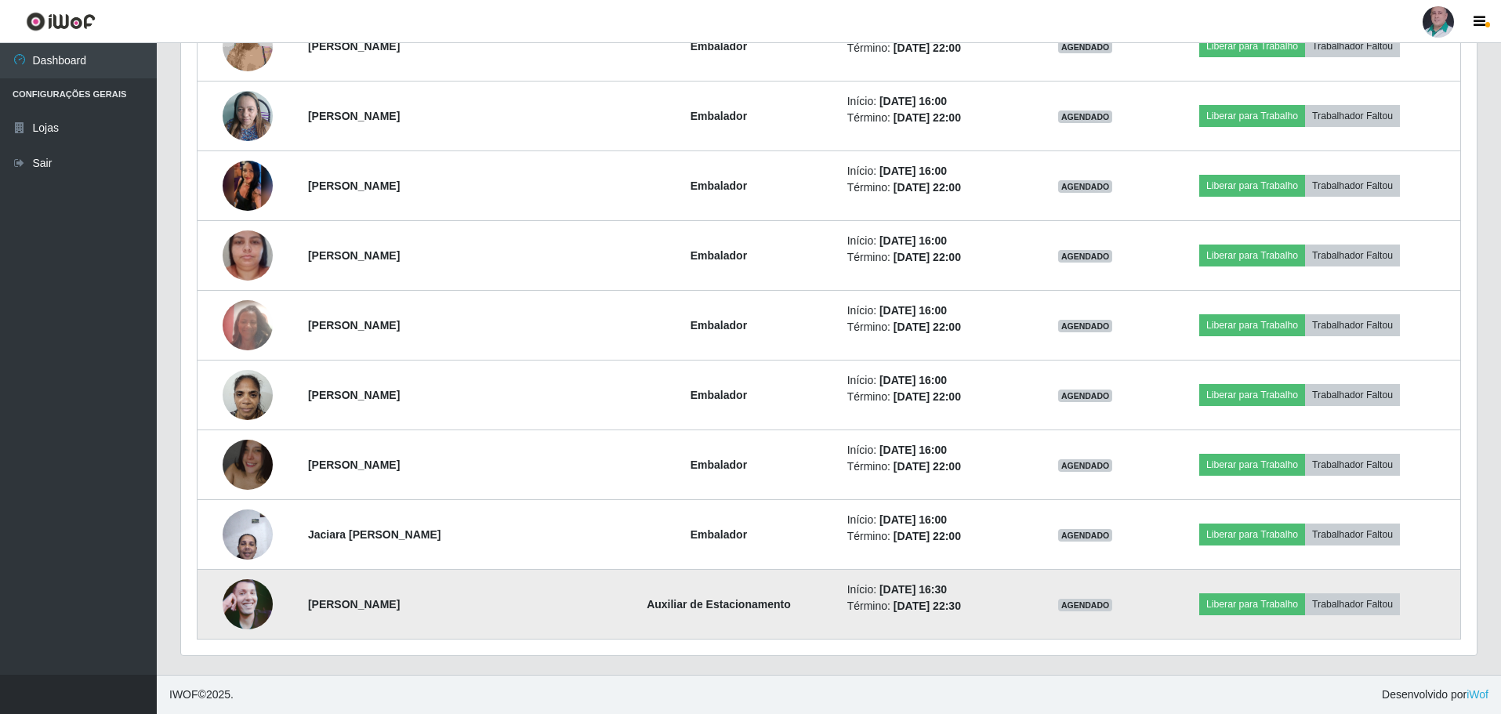
click at [240, 605] on img at bounding box center [248, 603] width 50 height 89
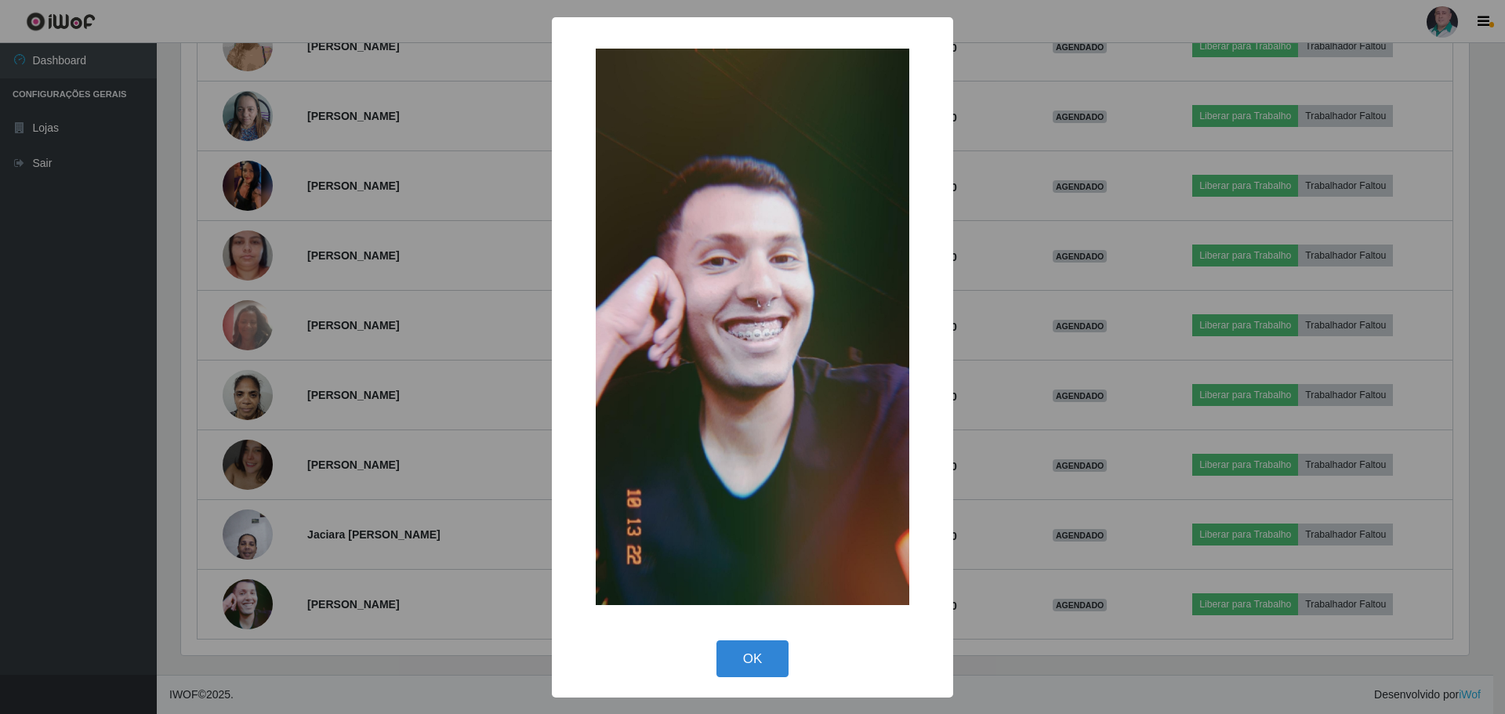
click at [974, 469] on div "× OK Cancel" at bounding box center [752, 357] width 1505 height 714
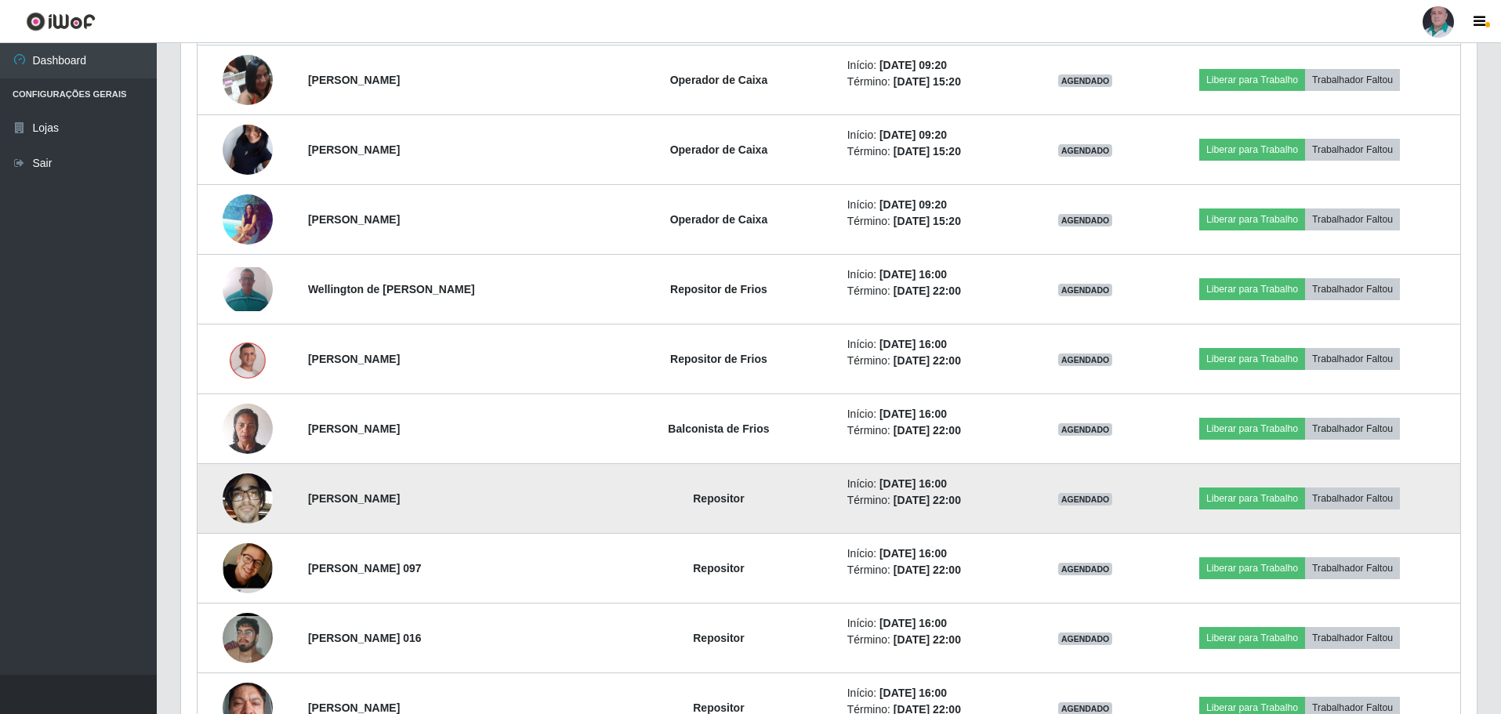
click at [255, 502] on img at bounding box center [248, 498] width 50 height 67
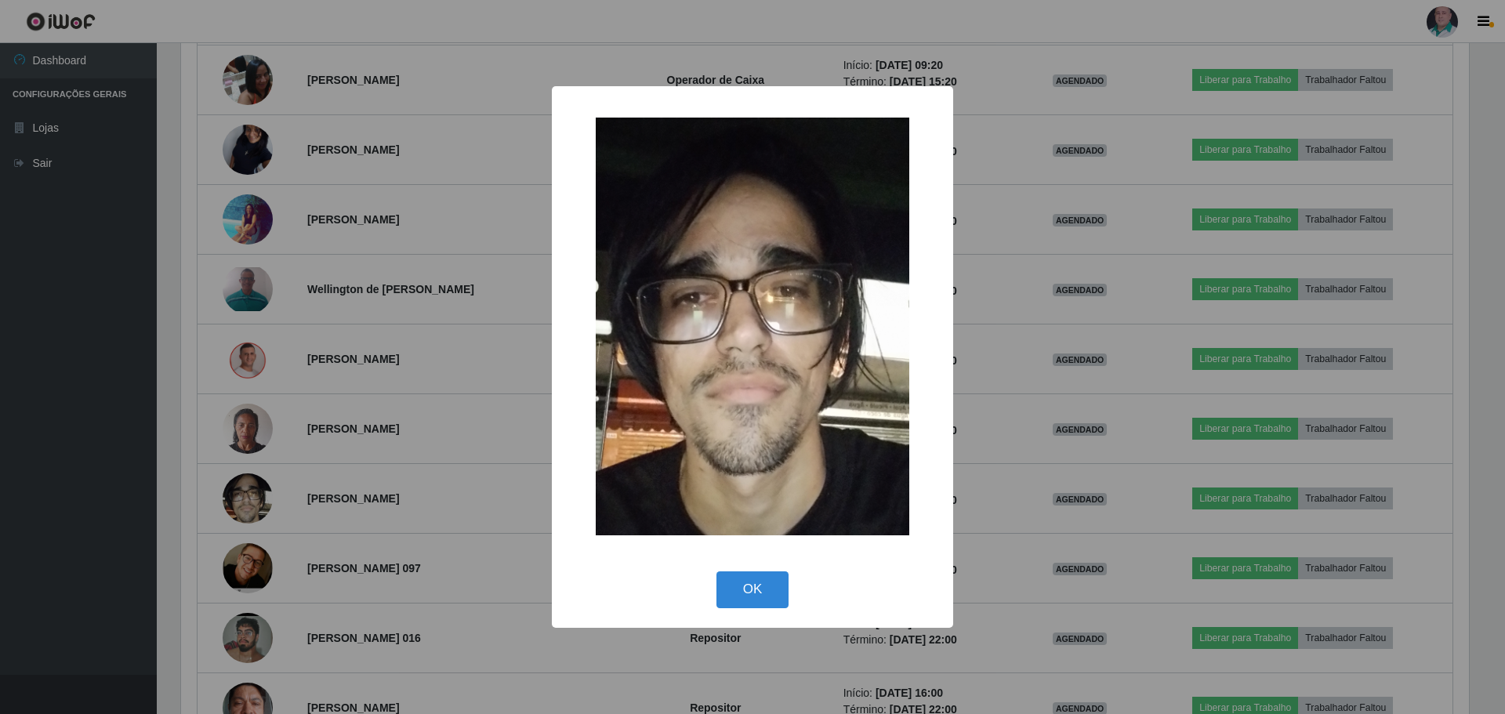
click at [1009, 571] on div "× OK Cancel" at bounding box center [752, 357] width 1505 height 714
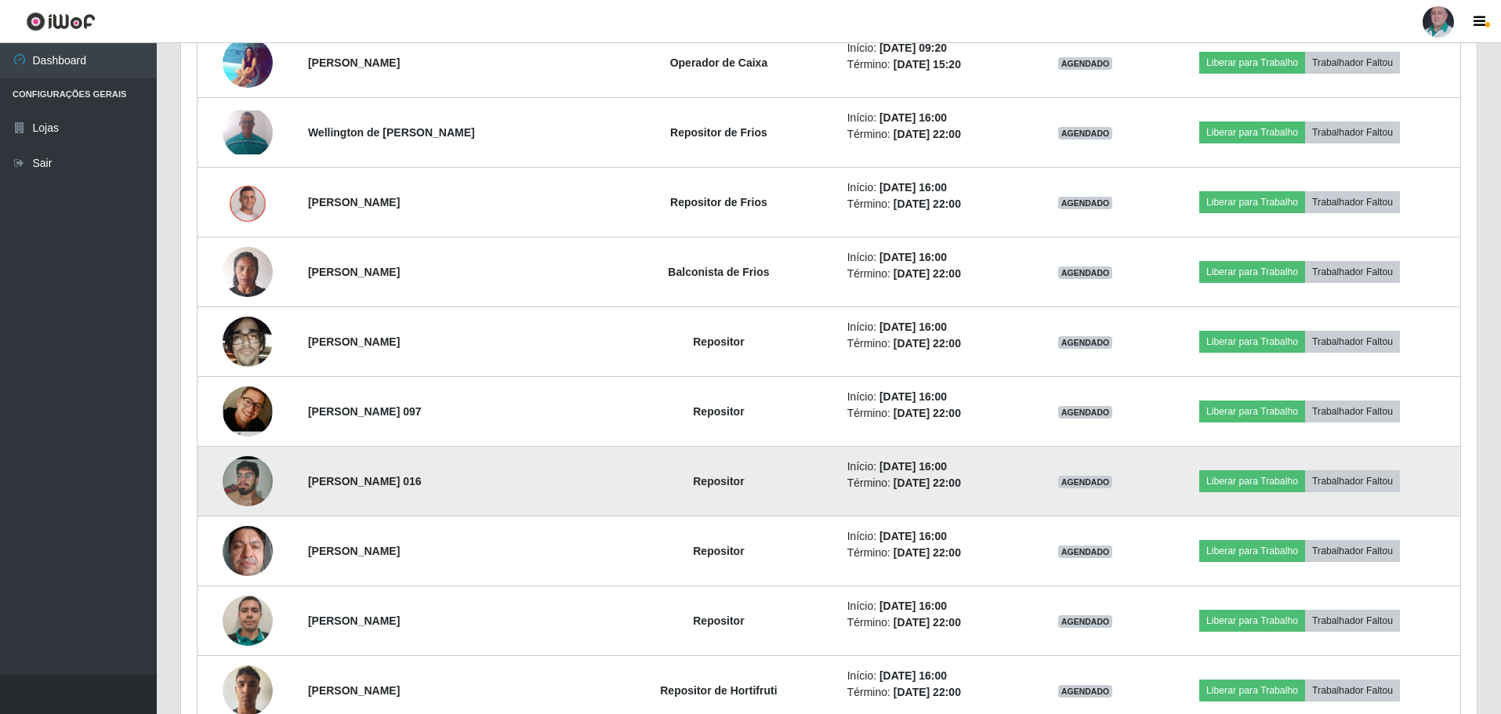
click at [248, 473] on img at bounding box center [248, 480] width 50 height 111
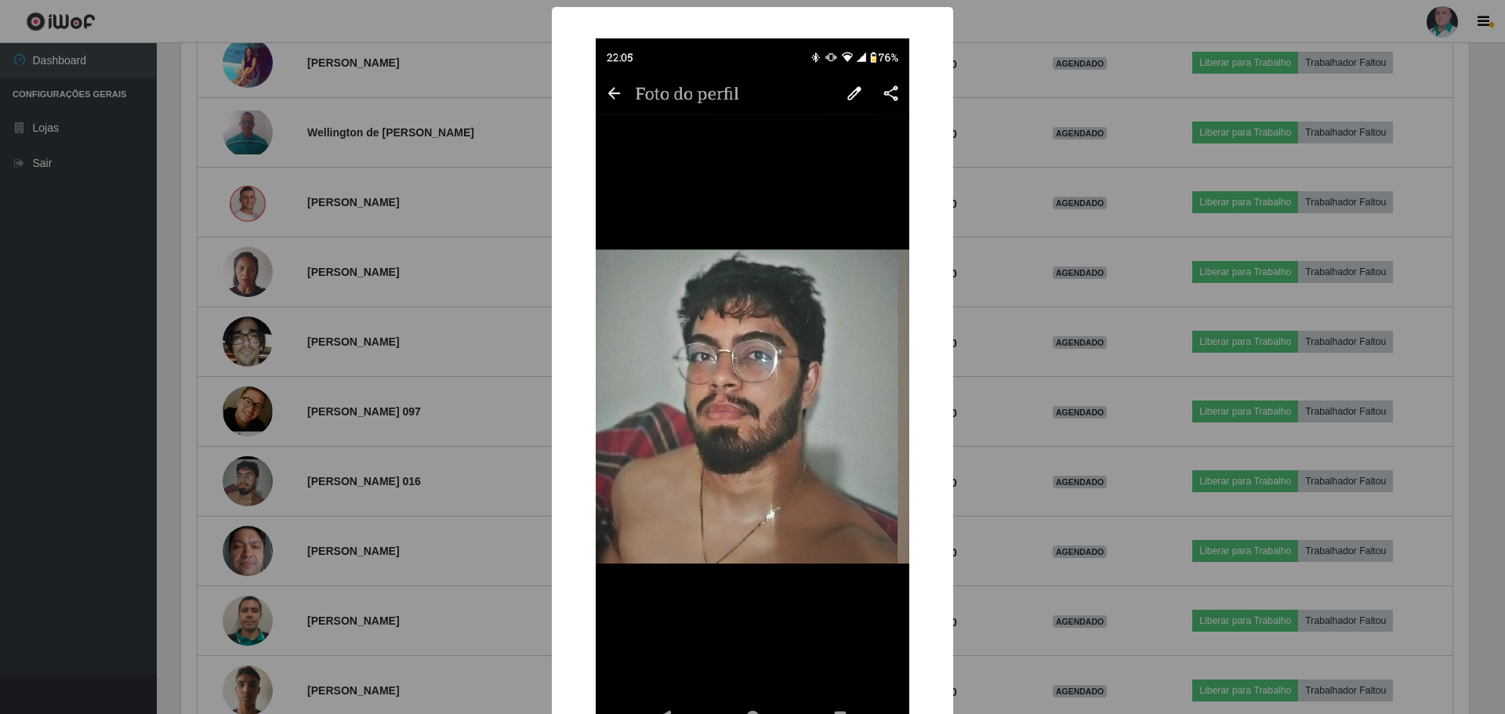
click at [1088, 500] on div "× OK Cancel" at bounding box center [752, 357] width 1505 height 714
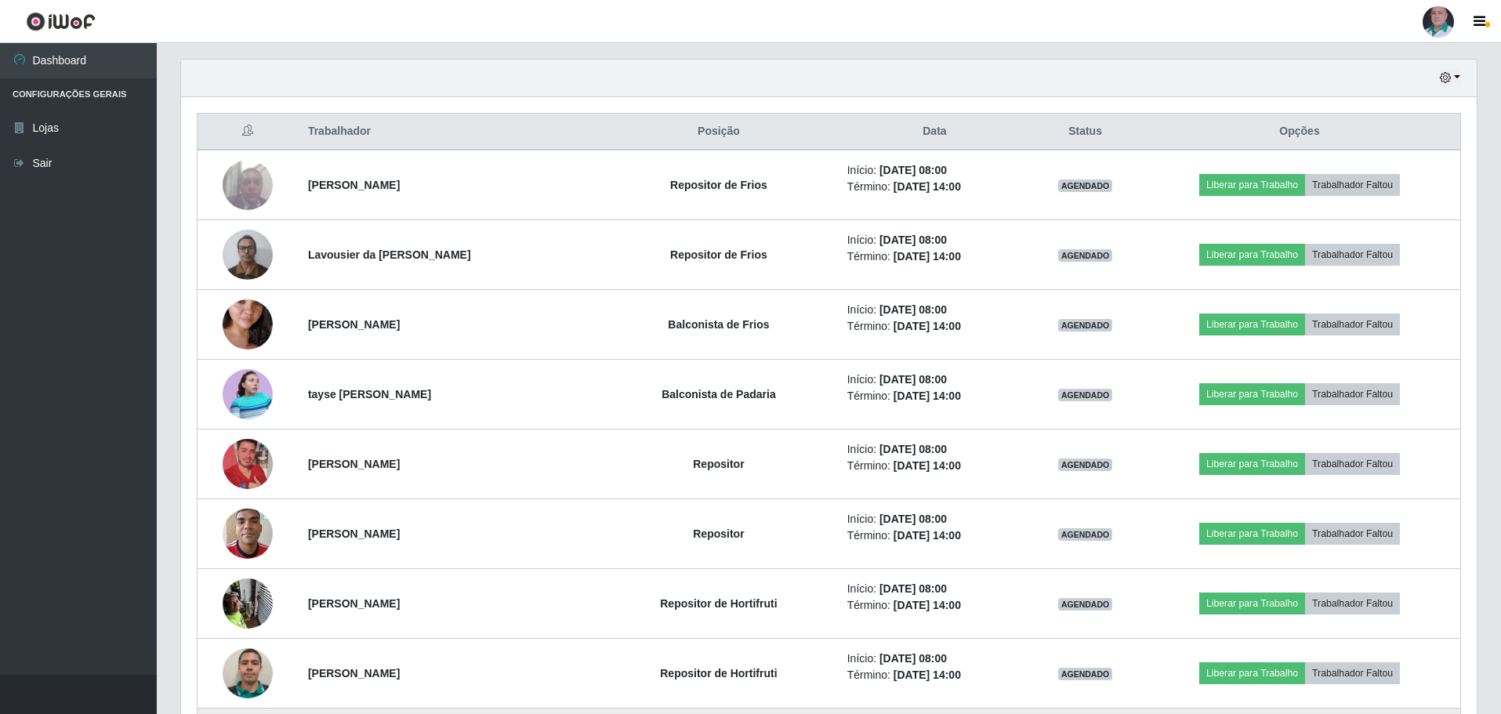
scroll to position [565, 0]
